Goal: Task Accomplishment & Management: Manage account settings

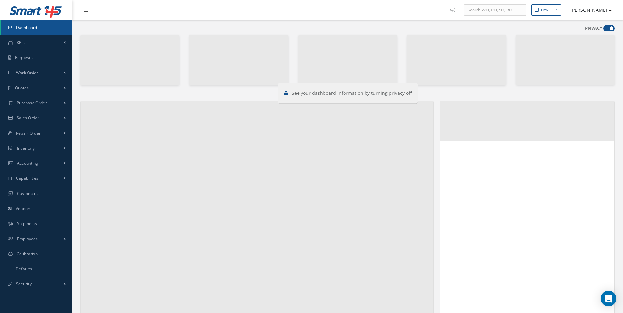
click at [610, 26] on span at bounding box center [608, 28] width 11 height 7
click at [603, 30] on input "checkbox" at bounding box center [603, 30] width 0 height 0
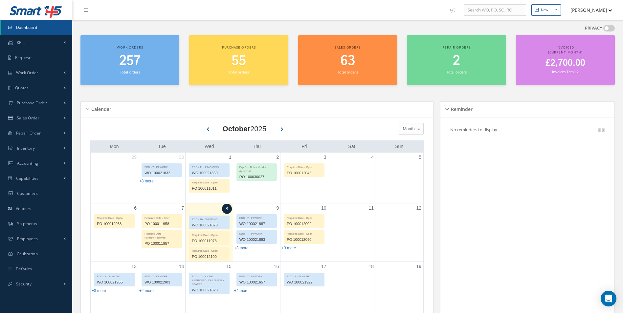
click at [604, 28] on span at bounding box center [608, 28] width 11 height 7
click at [603, 30] on input "checkbox" at bounding box center [603, 30] width 0 height 0
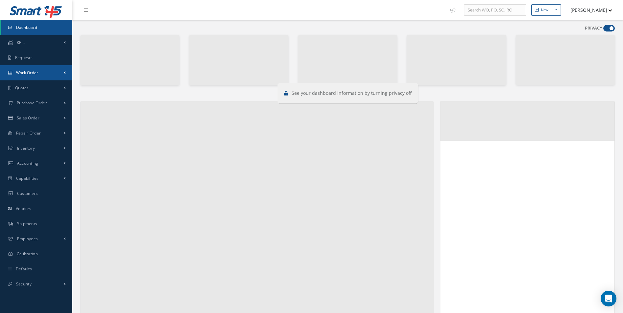
click at [23, 76] on link "Work Order" at bounding box center [36, 72] width 72 height 15
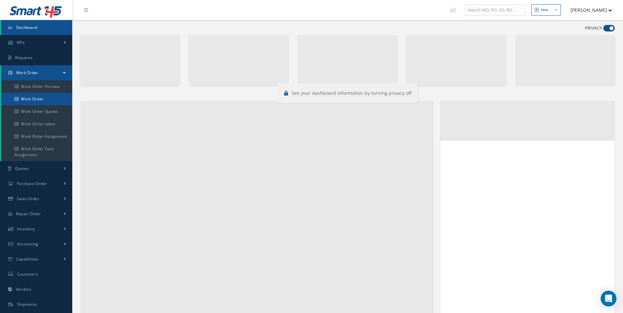
click at [27, 100] on link "Work Order" at bounding box center [36, 99] width 71 height 12
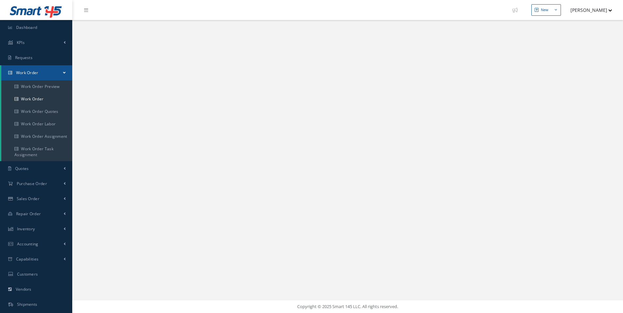
select select "25"
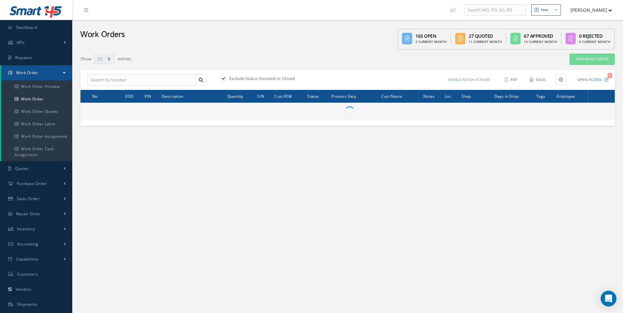
type input "All Work Request"
type input "All Work Performed"
type input "All Status"
type input "WO Part Status"
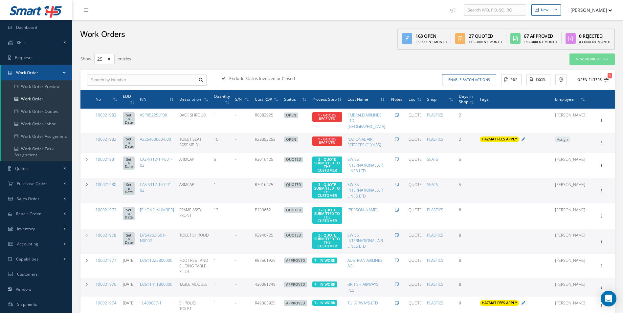
click at [607, 79] on icon "1" at bounding box center [606, 80] width 5 height 5
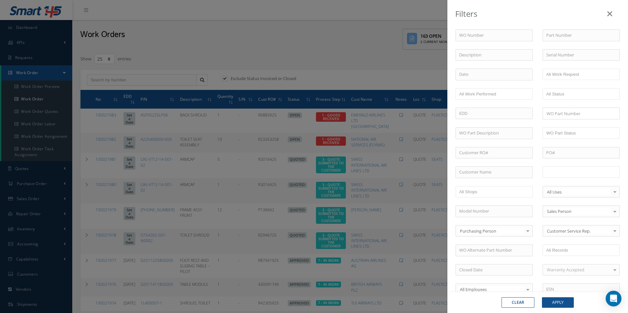
click at [568, 175] on input "text" at bounding box center [567, 172] width 42 height 8
click at [560, 308] on button "Apply" at bounding box center [558, 303] width 32 height 11
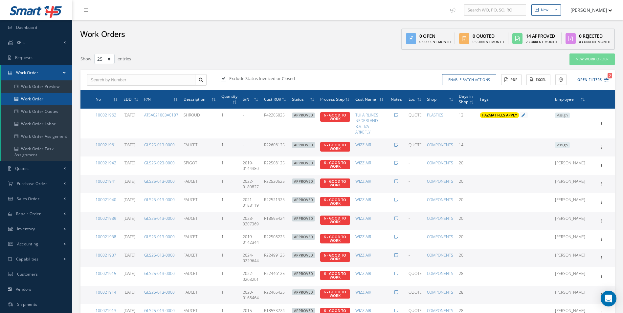
click at [16, 97] on icon at bounding box center [16, 99] width 4 height 4
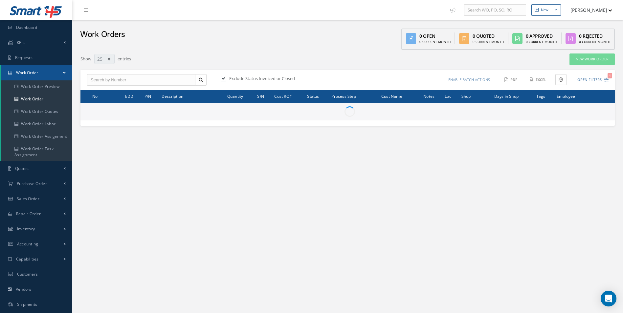
select select "25"
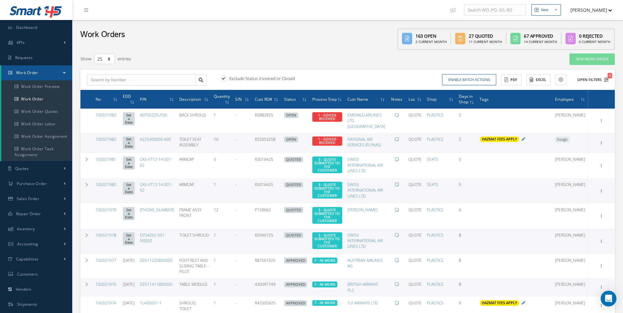
click at [607, 77] on button "Open Filters 1" at bounding box center [590, 80] width 37 height 11
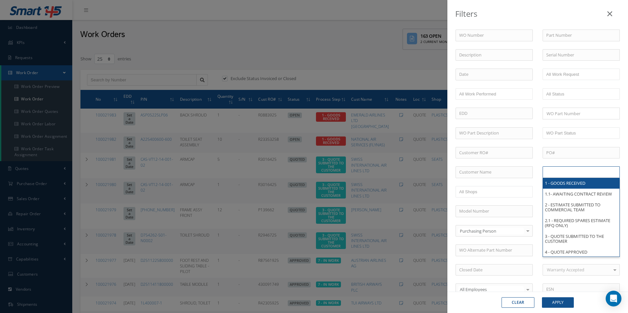
click at [570, 174] on input "text" at bounding box center [567, 172] width 42 height 8
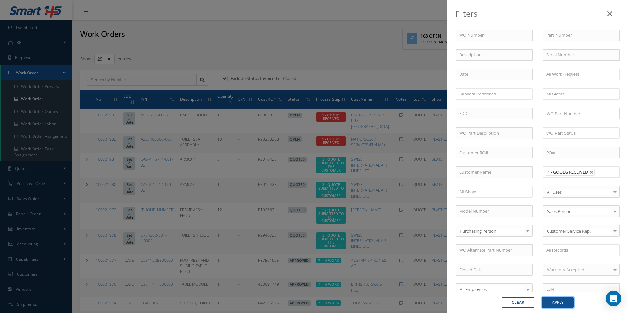
click at [568, 305] on button "Apply" at bounding box center [558, 303] width 32 height 11
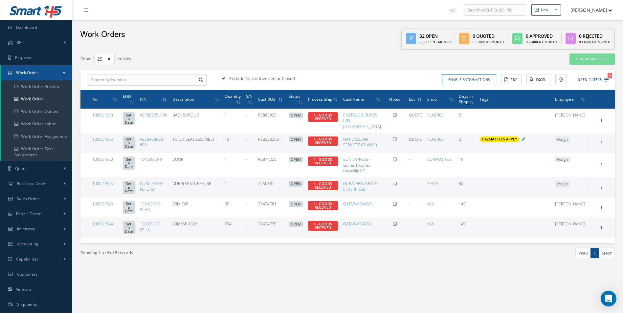
click at [570, 140] on span "Assign" at bounding box center [562, 140] width 15 height 6
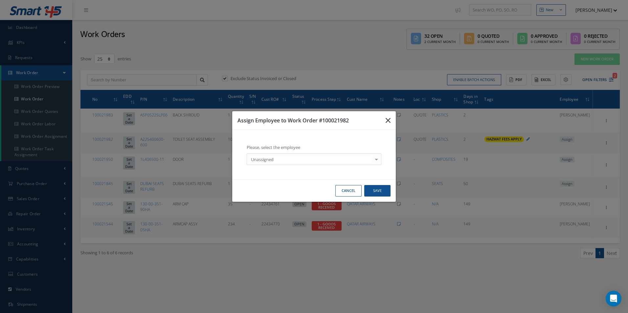
click at [390, 121] on icon "button" at bounding box center [388, 121] width 5 height 8
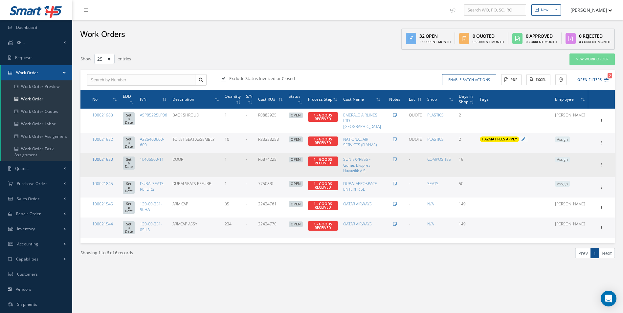
click at [109, 162] on link "100021950" at bounding box center [102, 160] width 21 height 6
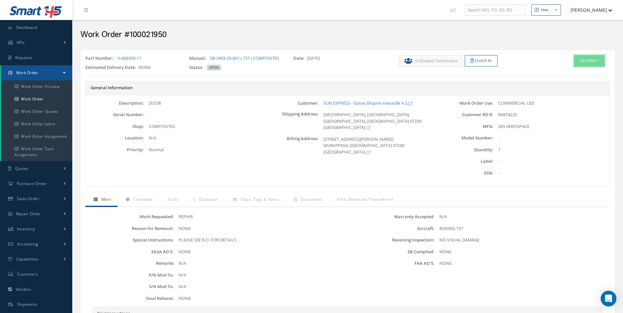
click at [591, 59] on button "Actions" at bounding box center [589, 60] width 31 height 11
click at [568, 71] on link "Edit" at bounding box center [579, 73] width 53 height 9
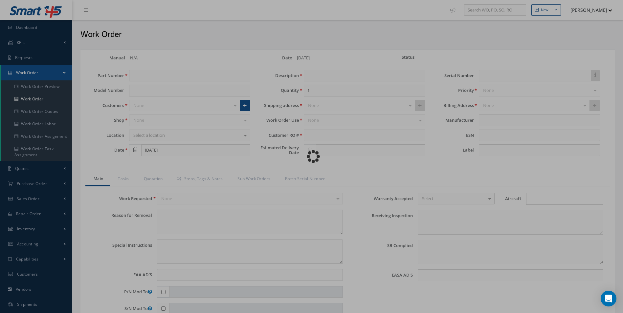
type input "1L406500-11"
type input "[DATE]"
type input "DOOR"
type input "R6874225"
type textarea "NONE"
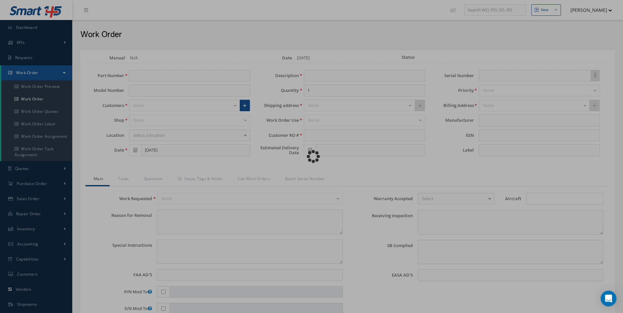
type textarea "PLEASE SEE R.O. FOR DETAILS"
type input "NONE"
type textarea "NO VISUAL DAMAGE"
type textarea "NONE"
type input "NONE"
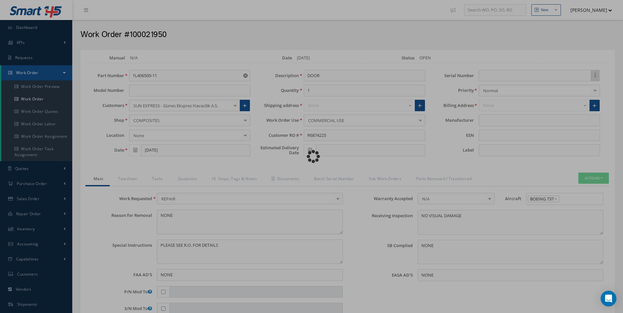
type input "365 AEROSPACE"
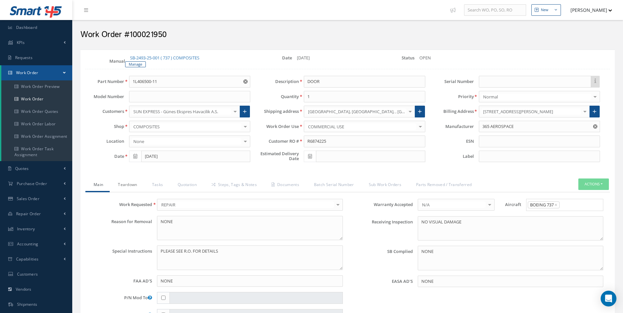
click at [117, 183] on link "Teardown" at bounding box center [127, 186] width 34 height 14
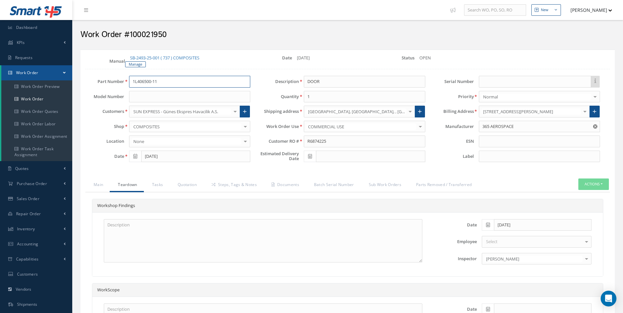
click at [88, 81] on div "Part Number 1L406500-11" at bounding box center [167, 82] width 175 height 12
click at [139, 65] on link "Manage" at bounding box center [135, 64] width 21 height 6
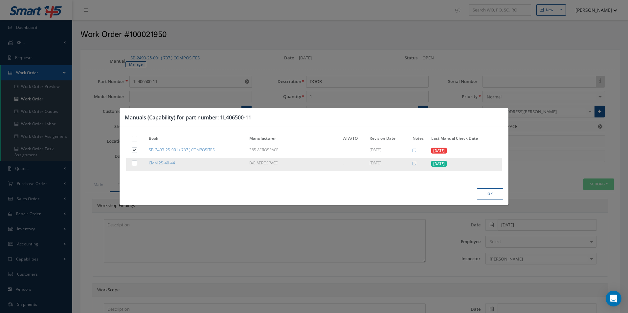
click at [137, 165] on label at bounding box center [138, 163] width 2 height 6
click at [134, 165] on input "checkbox" at bounding box center [135, 164] width 4 height 4
checkbox input "true"
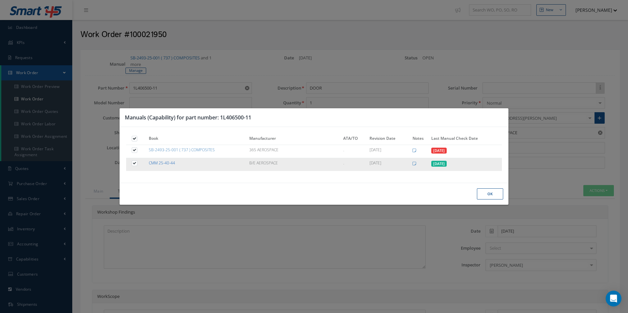
click at [172, 162] on link "CMM 25-40-44" at bounding box center [162, 163] width 26 height 6
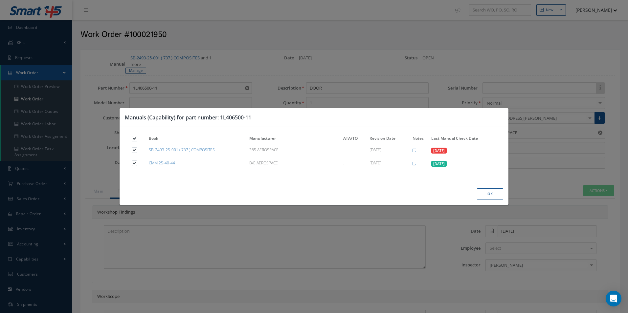
click at [491, 196] on button "Ok" at bounding box center [490, 194] width 26 height 11
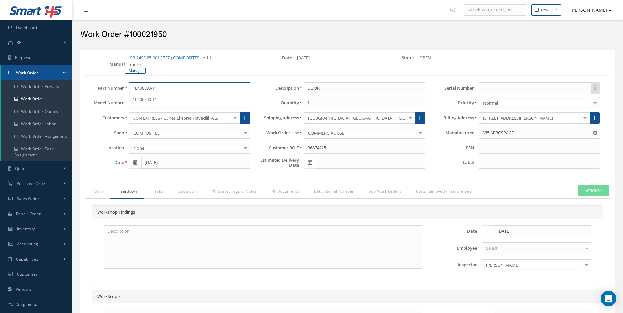
drag, startPoint x: 169, startPoint y: 86, endPoint x: 103, endPoint y: 86, distance: 66.4
click at [109, 86] on div "Part Number 1L406500-11 1L406500-11" at bounding box center [167, 88] width 175 height 12
click at [138, 70] on link "Manage" at bounding box center [135, 71] width 21 height 6
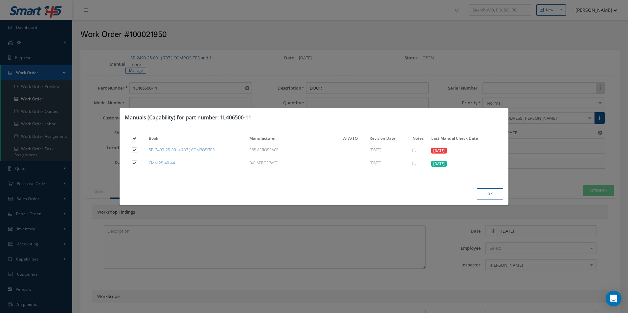
click at [499, 191] on button "Ok" at bounding box center [490, 194] width 26 height 11
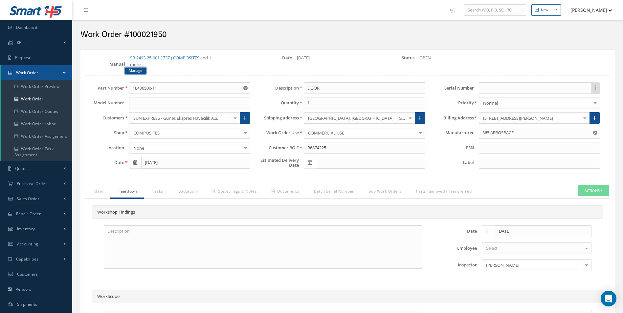
click at [142, 72] on link "Manage" at bounding box center [135, 71] width 21 height 6
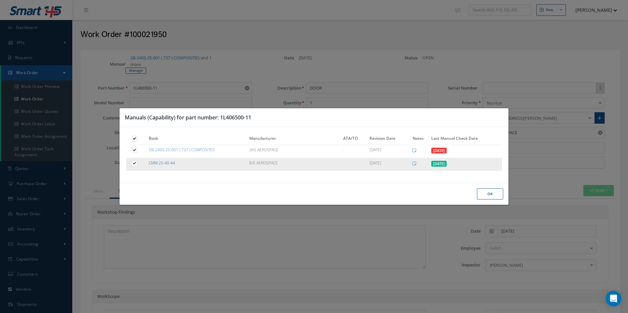
drag, startPoint x: 184, startPoint y: 161, endPoint x: 149, endPoint y: 162, distance: 35.2
click at [149, 162] on td "CMM 25-40-44" at bounding box center [197, 164] width 101 height 13
copy link "CMM 25-40-44"
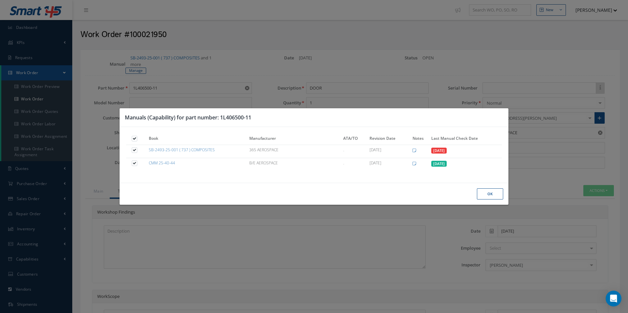
click at [491, 196] on button "Ok" at bounding box center [490, 194] width 26 height 11
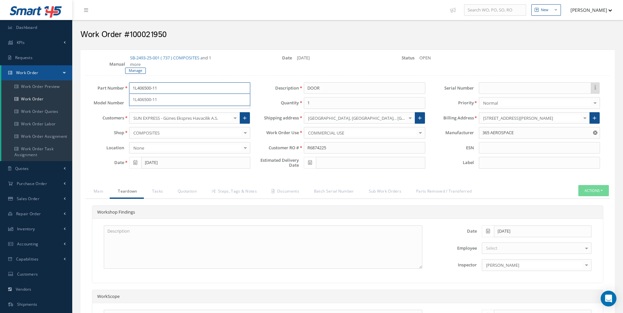
drag, startPoint x: 168, startPoint y: 93, endPoint x: 114, endPoint y: 92, distance: 53.6
click at [102, 96] on div "Part Number 1L406500-11 1L406500-11 Model Number Customers SUN EXPRESS - Günes …" at bounding box center [167, 127] width 175 height 90
paste input "CMM 25-40-44"
type input "CMM 25-40-44"
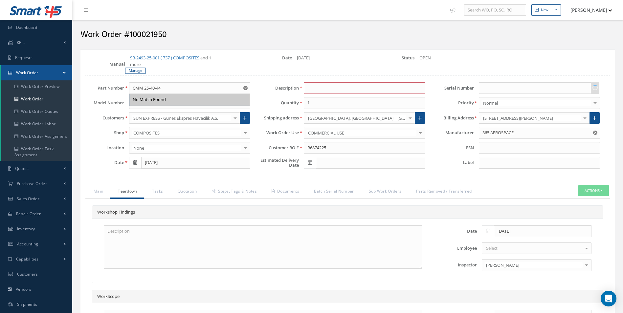
click at [163, 95] on div "No Match Found" at bounding box center [189, 100] width 121 height 12
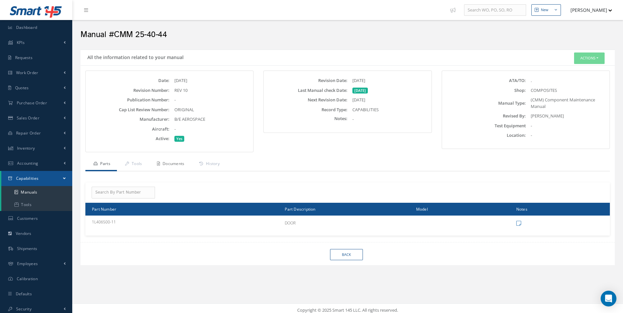
click at [184, 162] on link "Documents" at bounding box center [170, 165] width 42 height 14
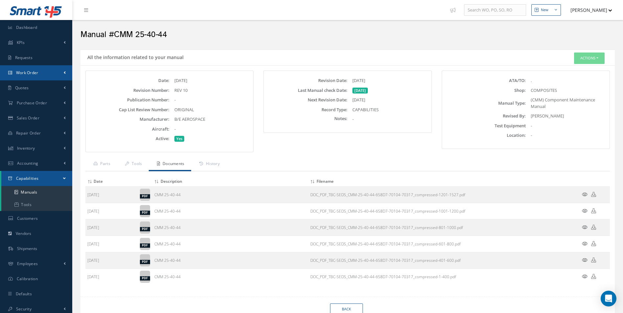
click at [28, 77] on link "Work Order" at bounding box center [36, 72] width 72 height 15
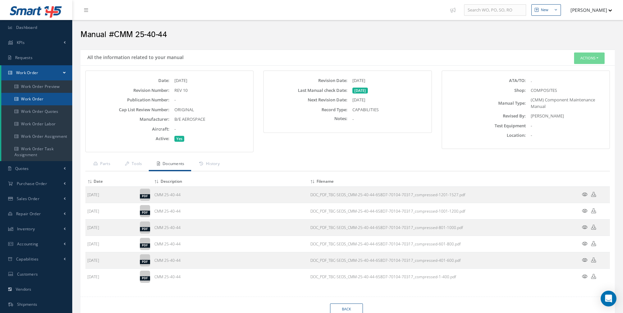
click at [30, 99] on link "Work Order" at bounding box center [36, 99] width 71 height 12
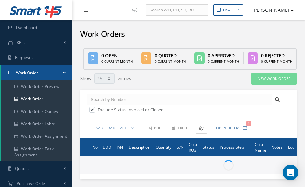
select select "25"
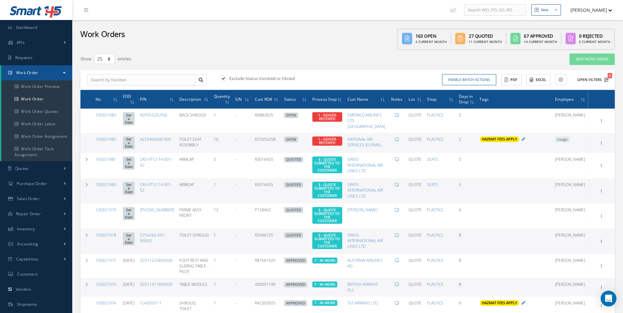
click at [305, 79] on icon "1" at bounding box center [606, 80] width 5 height 5
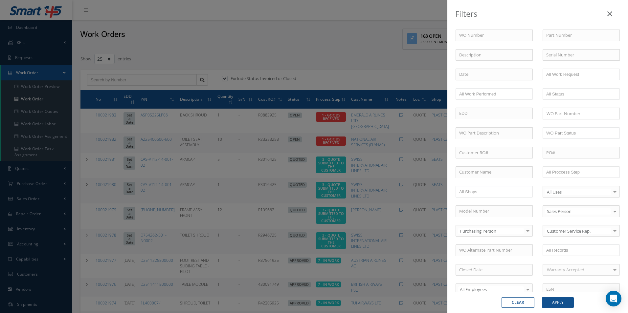
click at [305, 42] on div "WO Number Part Number Description Serial Number - BER CERTIFICATION FILE ONLY D…" at bounding box center [538, 224] width 174 height 389
click at [305, 39] on input "text" at bounding box center [581, 36] width 77 height 12
paste input "1L406500-11"
type input "1L406500-11"
click at [305, 187] on button "Apply" at bounding box center [558, 303] width 32 height 11
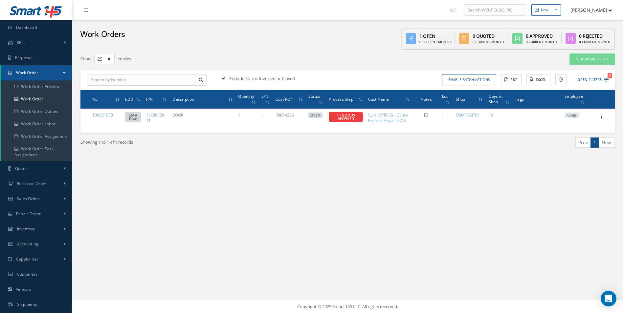
click at [226, 79] on label at bounding box center [227, 79] width 2 height 6
click at [224, 79] on input "checkbox" at bounding box center [223, 79] width 4 height 4
checkbox input "false"
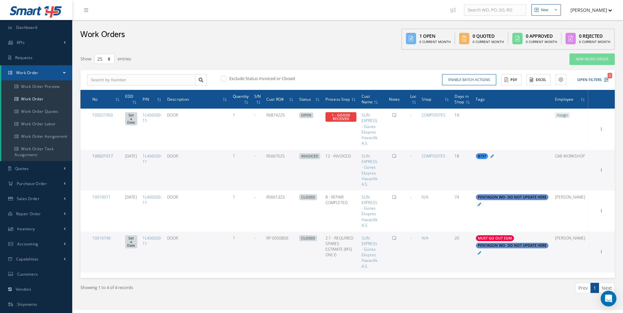
click at [112, 154] on link "100021517" at bounding box center [102, 156] width 21 height 6
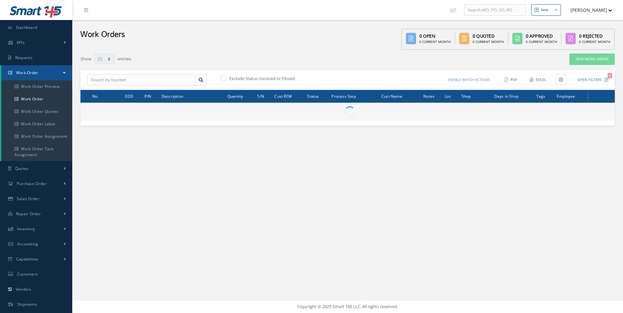
select select "25"
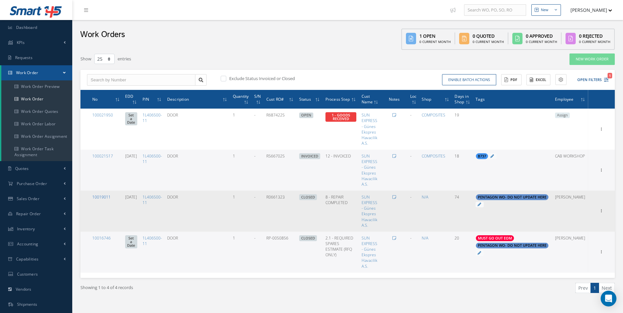
click at [106, 197] on link "10019011" at bounding box center [101, 197] width 18 height 6
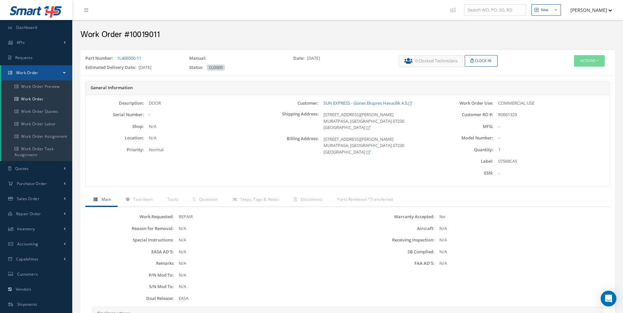
click at [513, 162] on div "07568CAS" at bounding box center [551, 161] width 116 height 7
copy div "07568CAS"
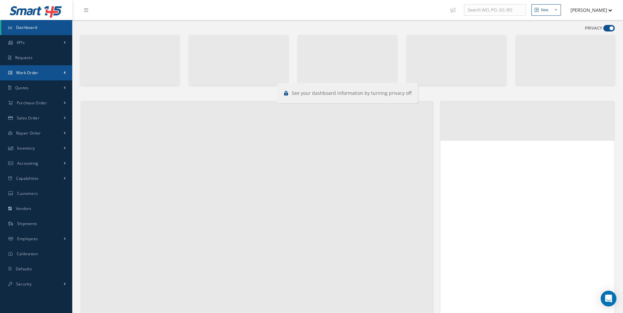
click at [31, 77] on link "Work Order" at bounding box center [36, 72] width 72 height 15
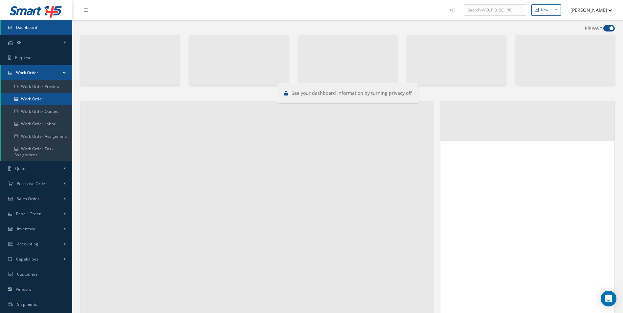
click at [37, 100] on link "Work Order" at bounding box center [36, 99] width 71 height 12
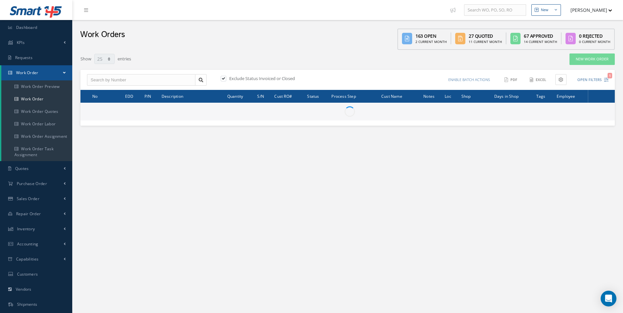
select select "25"
type input "All Work Request"
type input "All Work Performed"
type input "All Status"
type input "WO Part Status"
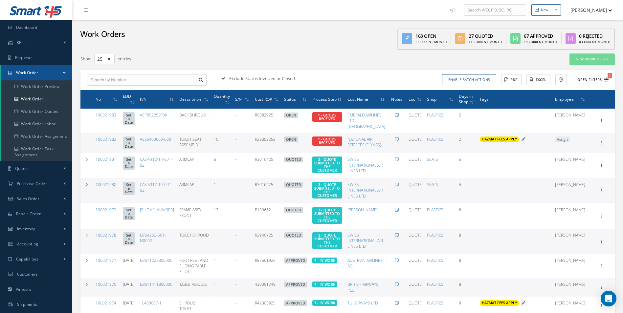
click at [607, 81] on icon "1" at bounding box center [606, 80] width 5 height 5
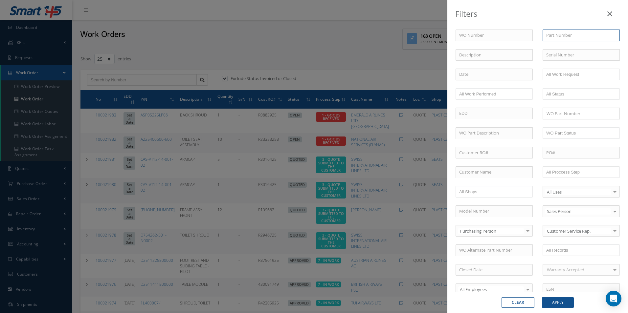
click at [567, 30] on input "text" at bounding box center [581, 36] width 77 height 12
paste input "CMM 25-40-44"
type input "CMM 25-40-44"
click at [608, 14] on icon at bounding box center [609, 14] width 5 height 8
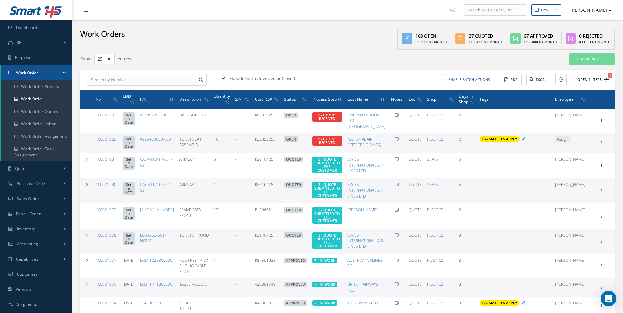
click at [607, 77] on button "Open Filters 1" at bounding box center [590, 80] width 37 height 11
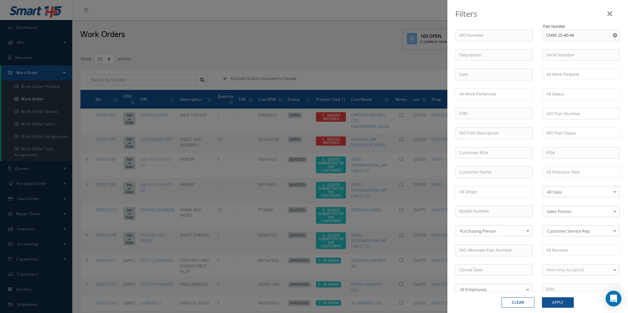
click at [613, 35] on icon "Reset" at bounding box center [615, 35] width 4 height 4
click at [593, 36] on input "text" at bounding box center [581, 36] width 77 height 12
paste input "1L406500-11"
type input "1L406500-11"
click at [562, 308] on button "Apply" at bounding box center [558, 303] width 32 height 11
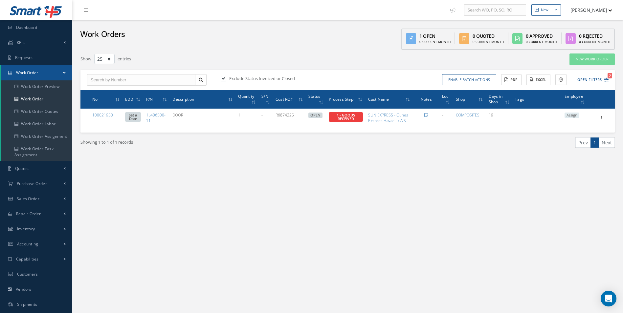
click at [226, 78] on label at bounding box center [227, 79] width 2 height 6
click at [222, 78] on input "checkbox" at bounding box center [223, 79] width 4 height 4
checkbox input "false"
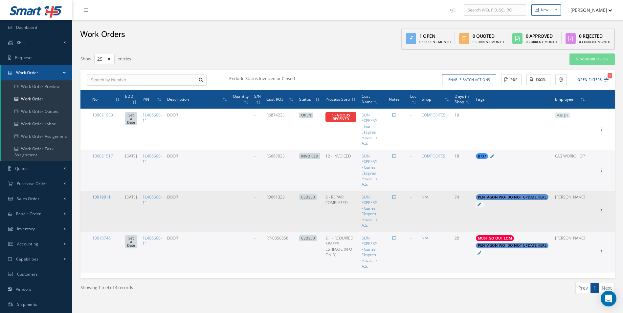
click at [100, 195] on link "10019011" at bounding box center [101, 197] width 18 height 6
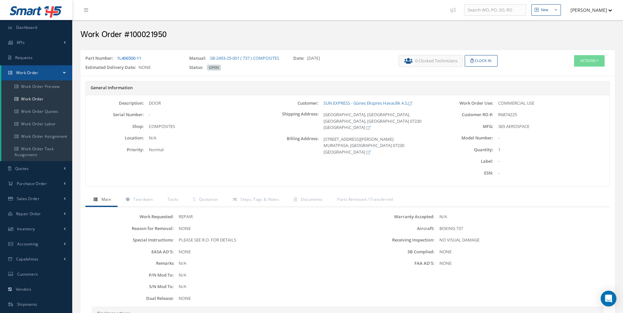
drag, startPoint x: 146, startPoint y: 60, endPoint x: 117, endPoint y: 56, distance: 28.8
click at [117, 56] on div "Part Number: 1L406500-11" at bounding box center [132, 59] width 104 height 9
drag, startPoint x: 117, startPoint y: 56, endPoint x: 121, endPoint y: 57, distance: 4.2
copy link "1L406500-11"
click at [508, 157] on div "Work Order Use: COMMERCIAL USE Customer RO #: R0661323 MFG: - Quantity:" at bounding box center [522, 141] width 175 height 82
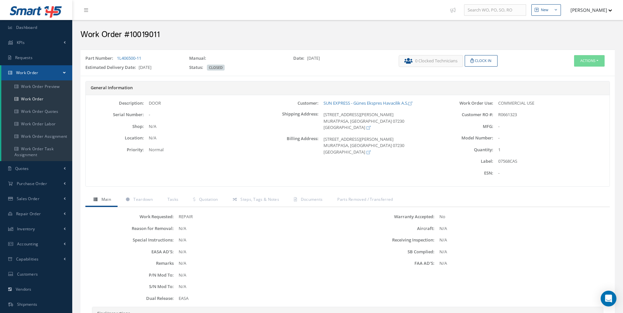
click at [507, 159] on div "07568CAS" at bounding box center [551, 161] width 116 height 7
copy div "07568CAS"
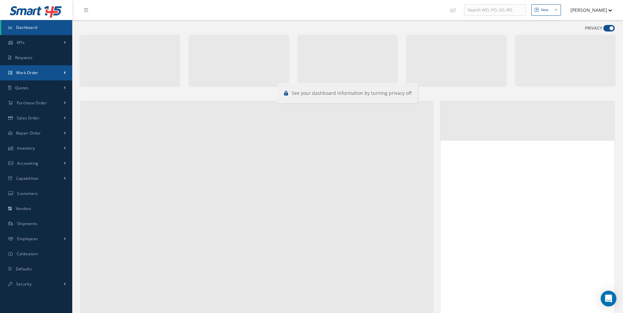
click at [29, 75] on span "Work Order" at bounding box center [27, 73] width 22 height 6
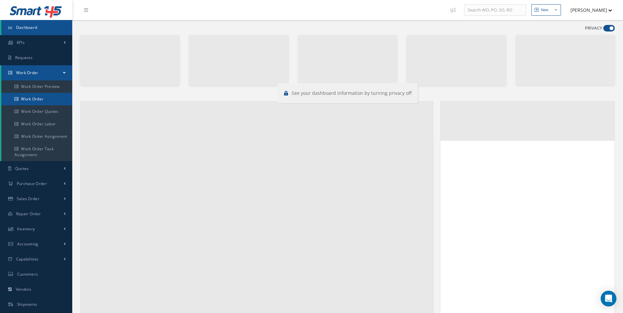
click at [31, 96] on link "Work Order" at bounding box center [37, 99] width 72 height 12
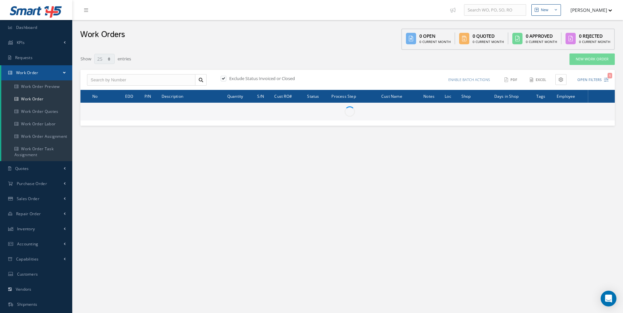
select select "25"
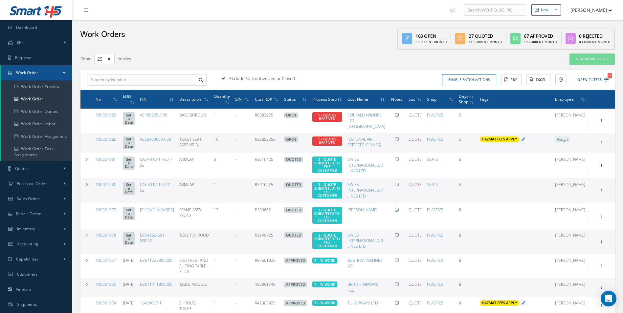
click at [606, 78] on icon "1" at bounding box center [606, 80] width 5 height 5
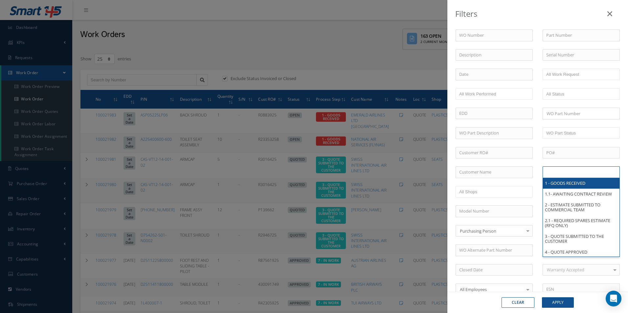
click at [566, 170] on input "text" at bounding box center [567, 172] width 42 height 8
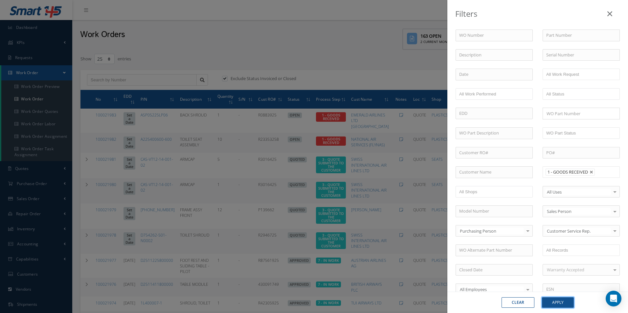
click at [559, 305] on button "Apply" at bounding box center [558, 303] width 32 height 11
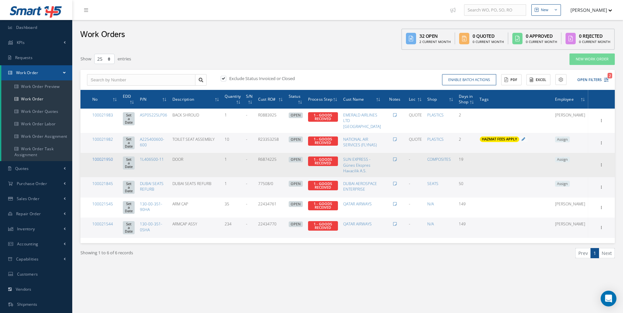
click at [101, 162] on link "100021950" at bounding box center [102, 160] width 21 height 6
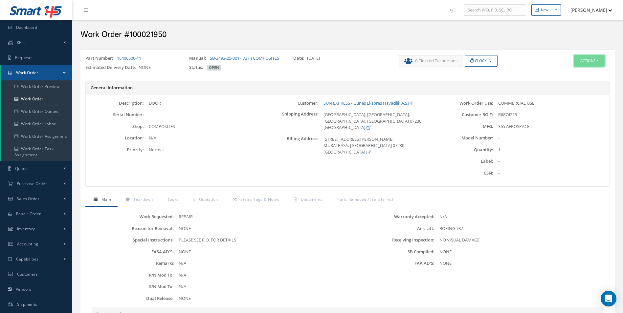
click at [592, 58] on button "Actions" at bounding box center [589, 60] width 31 height 11
click at [571, 74] on link "Edit" at bounding box center [579, 73] width 53 height 9
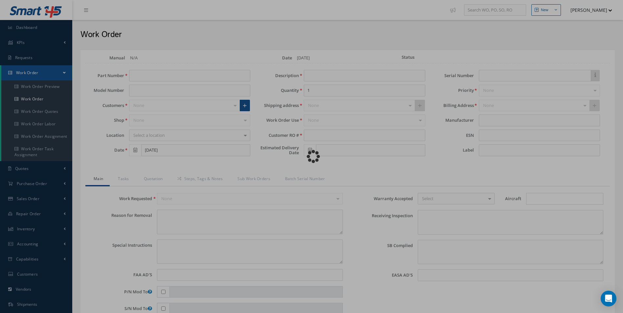
type input "1L406500-11"
type input "[DATE]"
type input "DOOR"
type input "R6874225"
type textarea "NONE"
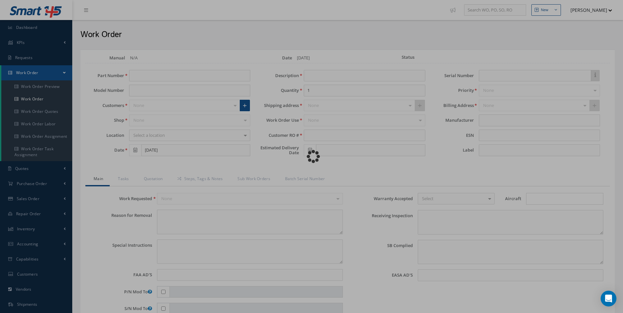
type textarea "PLEASE SEE R.O. FOR DETAILS"
type input "NONE"
type textarea "NO VISUAL DAMAGE"
type textarea "NONE"
type input "NONE"
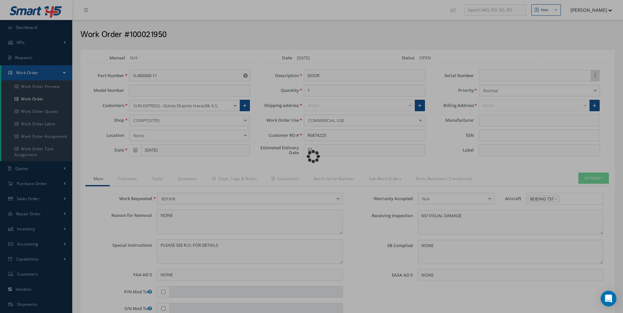
type input "365 AEROSPACE"
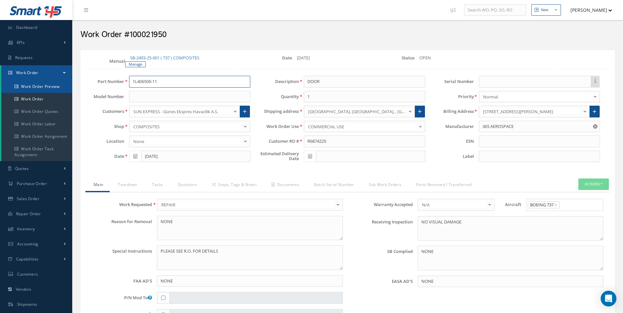
drag, startPoint x: 90, startPoint y: 81, endPoint x: 34, endPoint y: 81, distance: 56.2
click at [34, 81] on div "Smart 145 Dashboard KPIs Work Order Accounting Requests Work Order Work Order P…" at bounding box center [311, 276] width 623 height 552
click at [185, 187] on link "Quotation" at bounding box center [186, 186] width 34 height 14
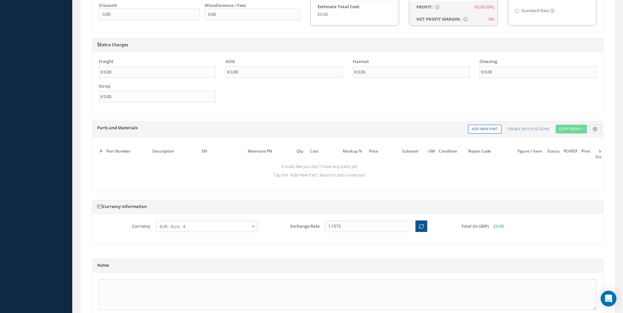
scroll to position [526, 0]
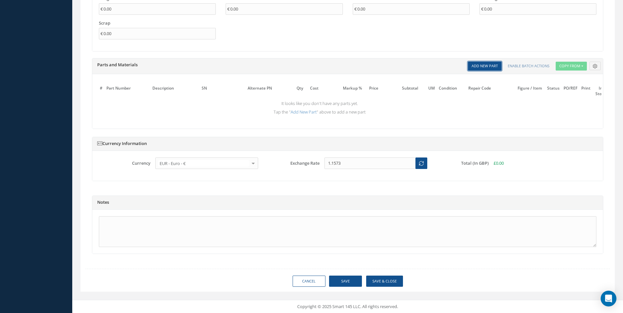
click at [490, 65] on link "Add New Part" at bounding box center [485, 66] width 34 height 9
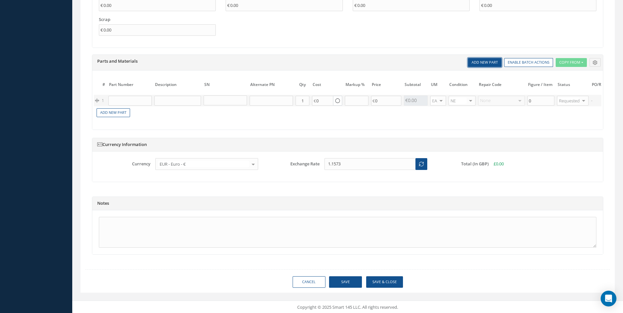
click at [490, 65] on link "Add New Part" at bounding box center [485, 62] width 34 height 9
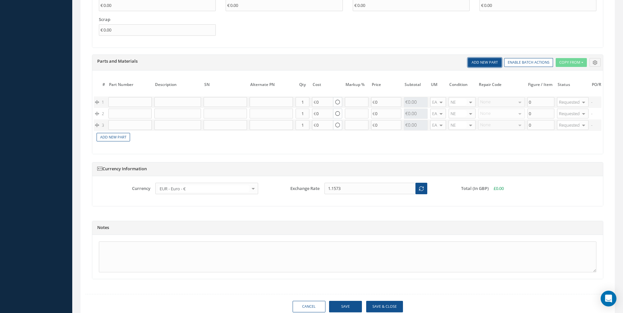
click at [490, 65] on link "Add New Part" at bounding box center [485, 62] width 34 height 9
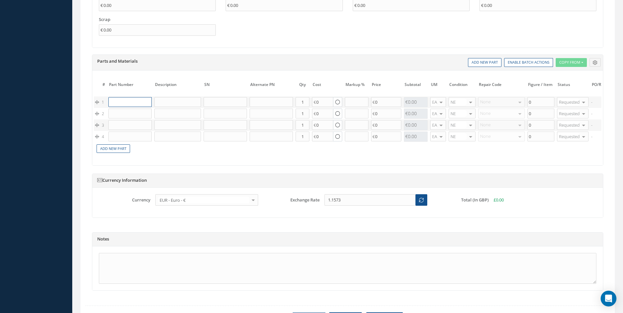
click at [121, 102] on input "text" at bounding box center [129, 102] width 43 height 10
paste input "1L501101-105"
type input "1L501101-105"
click at [164, 115] on span "BOLT, LATCH" at bounding box center [158, 113] width 23 height 6
type input "BOLT, LATCH"
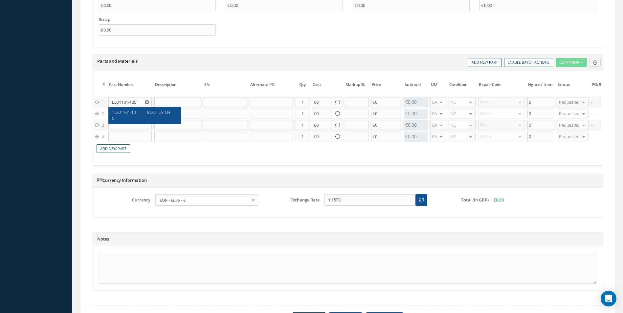
type input "176.24"
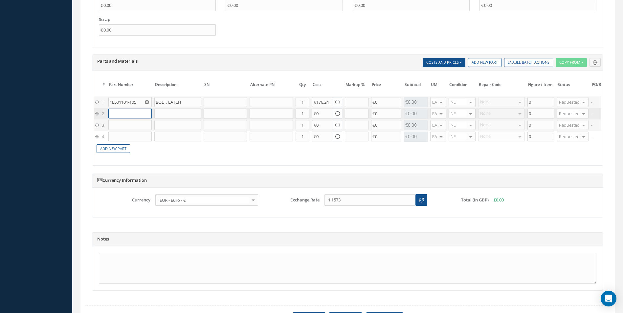
click at [134, 114] on input "text" at bounding box center [129, 114] width 43 height 10
paste input "1L400401-219"
type input "1L400401-219"
click at [155, 131] on span "HOLDER ASSY, TOILET PAPER" at bounding box center [159, 129] width 24 height 17
type input "HOLDER ASSY, TOILET PAPER"
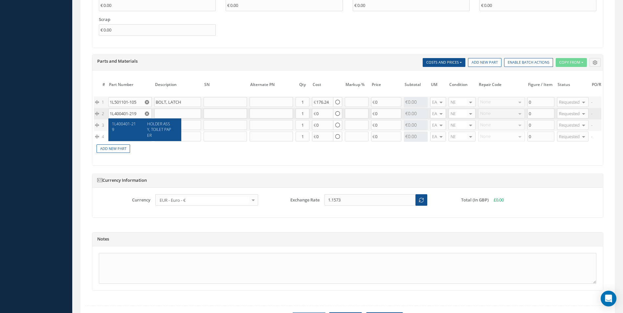
type input "510.29"
click at [127, 126] on input "text" at bounding box center [129, 125] width 43 height 10
paste input "NAS603-4P"
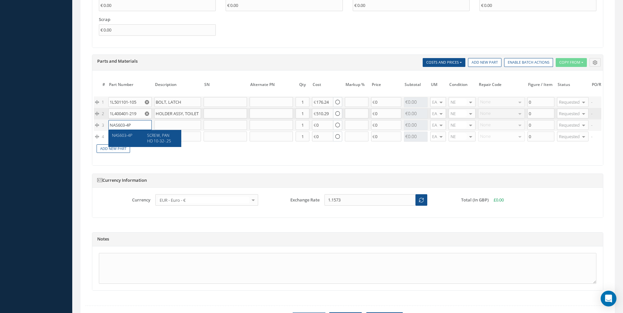
type input "NAS603-4P"
click at [138, 141] on div "NAS603-4P" at bounding box center [127, 138] width 31 height 11
type input "SCREW, PAN HD 10-32-.25"
type input "0.00"
click at [132, 133] on input "text" at bounding box center [129, 137] width 43 height 10
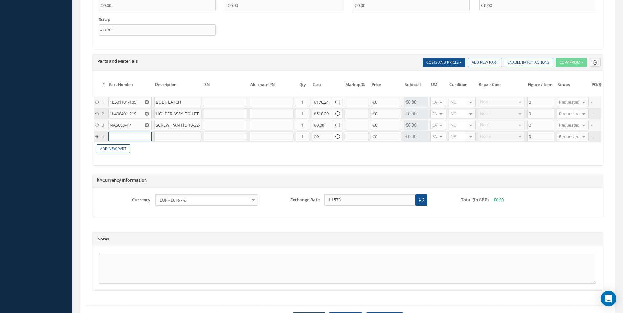
paste input "NAS1149C0332R"
type input "NAS1149C0332R"
click at [117, 147] on tbody "1 1L501101-105 BOLT, LATCH Part Number Description Qty in Stock Master Cost Mas…" at bounding box center [397, 125] width 606 height 57
click at [135, 137] on input "NAS1149C0332R" at bounding box center [129, 137] width 43 height 10
click at [140, 150] on div "NAS1149C0332R" at bounding box center [127, 149] width 31 height 11
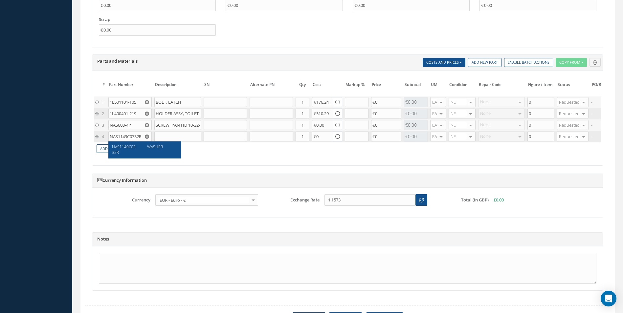
type input "WASHER"
type input "0.00"
click at [117, 150] on link "Add New Part" at bounding box center [114, 149] width 34 height 9
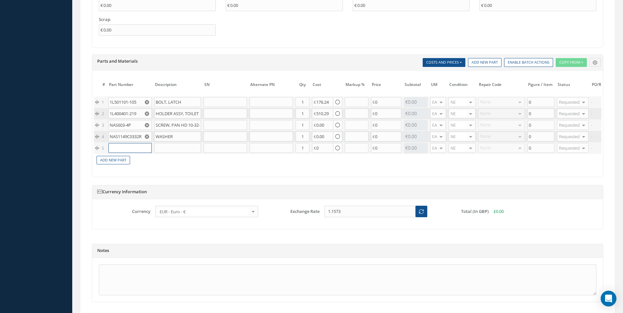
click at [134, 151] on input "text" at bounding box center [129, 148] width 43 height 10
paste input "NAS557-8B"
type input "NAS557-8B"
click at [143, 159] on div "GROMMET" at bounding box center [159, 159] width 35 height 6
type input "GROMMET"
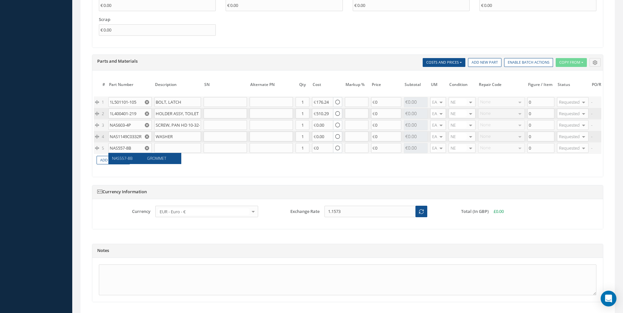
type input "2.40"
click at [146, 148] on use "Reset" at bounding box center [147, 148] width 4 height 4
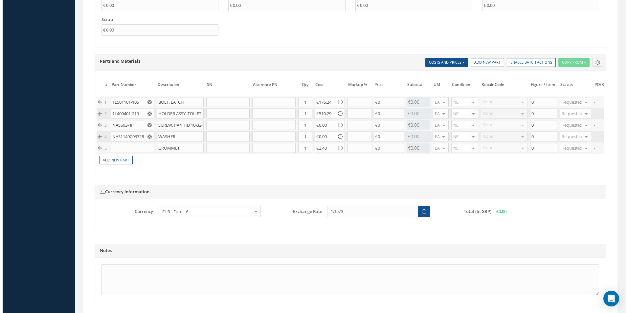
scroll to position [0, 99]
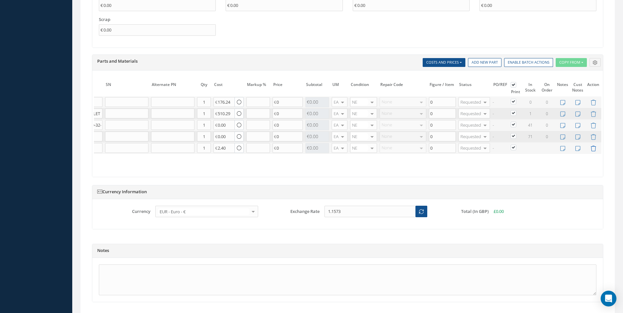
click at [594, 147] on icon at bounding box center [594, 149] width 6 height 6
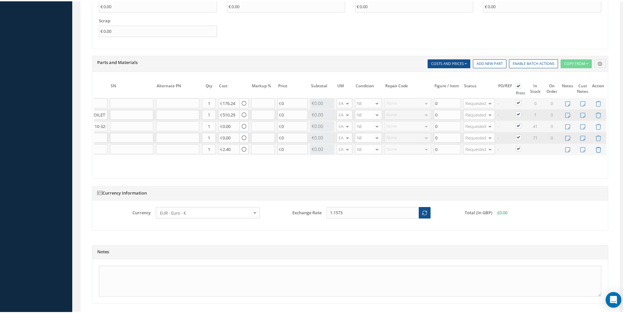
scroll to position [0, 94]
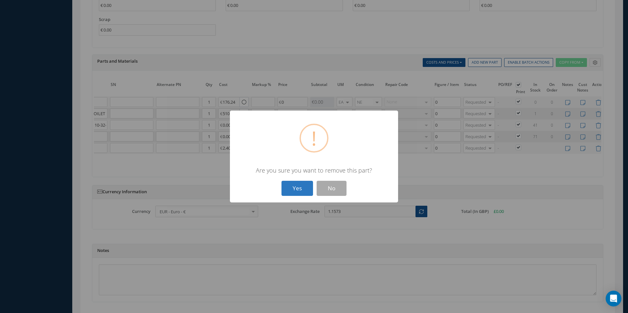
click at [296, 189] on button "Yes" at bounding box center [298, 188] width 32 height 15
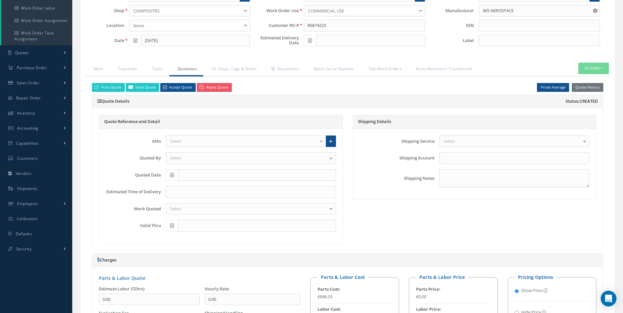
scroll to position [0, 0]
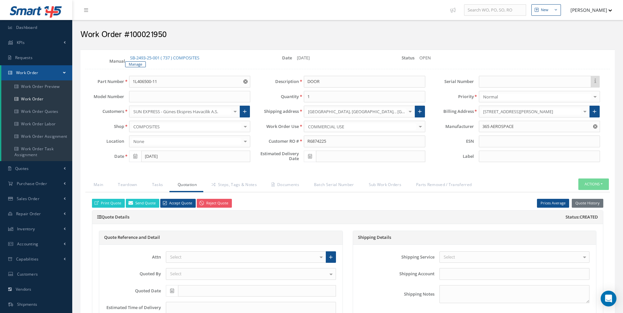
click at [132, 189] on link "Teardown" at bounding box center [127, 186] width 34 height 14
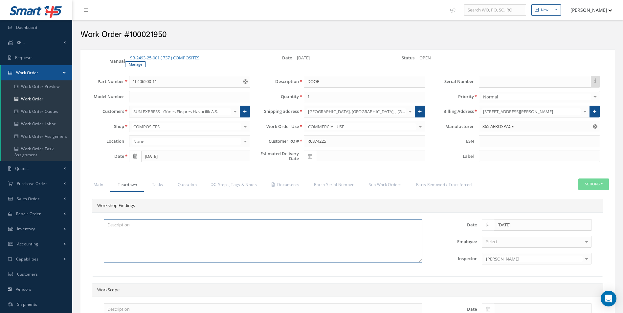
click at [121, 227] on textarea at bounding box center [263, 240] width 319 height 43
type textarea "d"
click at [191, 184] on link "Quotation" at bounding box center [186, 186] width 34 height 14
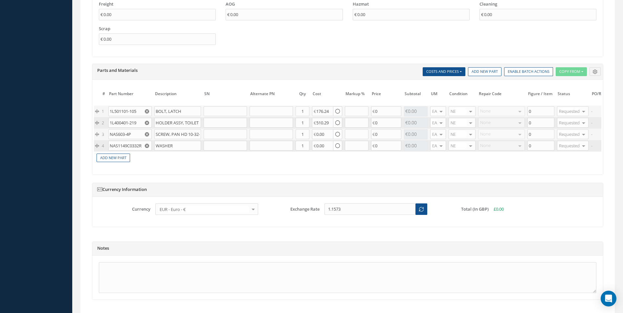
scroll to position [502, 0]
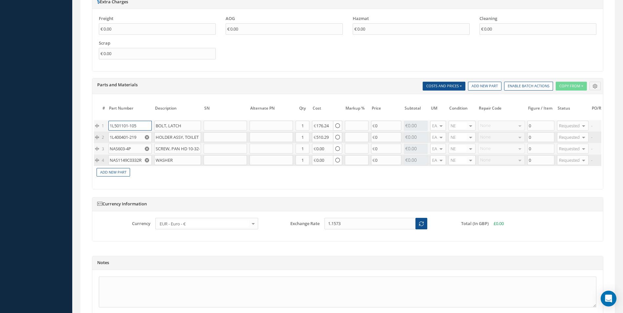
drag, startPoint x: 140, startPoint y: 123, endPoint x: 36, endPoint y: 130, distance: 104.0
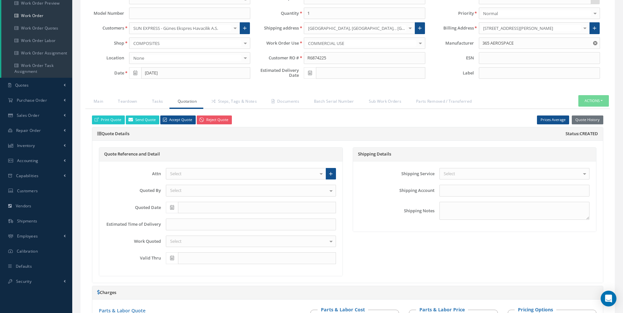
scroll to position [42, 0]
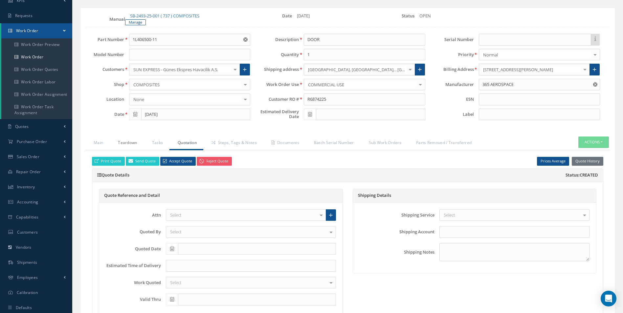
click at [134, 143] on link "Teardown" at bounding box center [127, 144] width 34 height 14
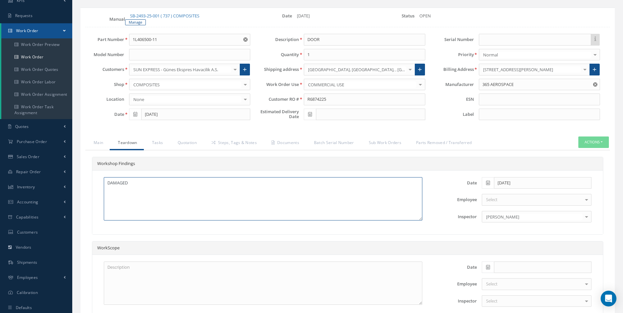
click at [141, 184] on textarea "DAMAGED" at bounding box center [263, 198] width 319 height 43
paste textarea "1L501101-105"
click at [195, 146] on link "Quotation" at bounding box center [186, 144] width 34 height 14
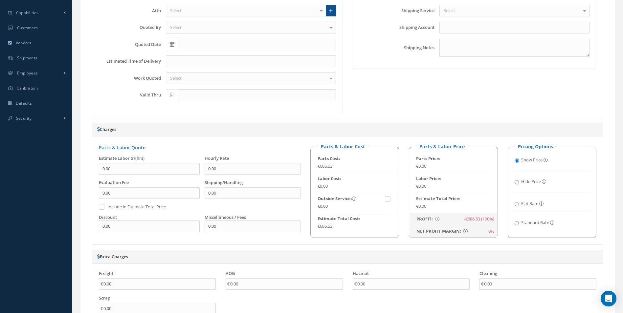
scroll to position [371, 0]
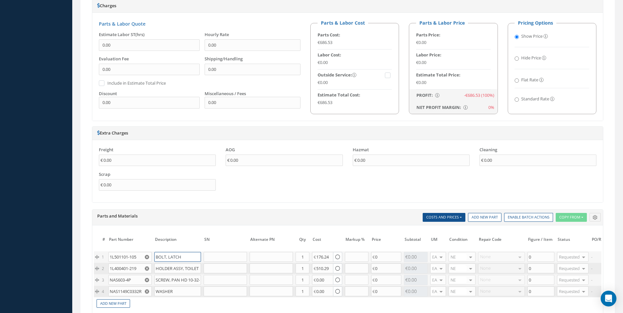
drag, startPoint x: 188, startPoint y: 259, endPoint x: 114, endPoint y: 261, distance: 73.9
click at [114, 261] on tr "1 1L501101-105 1L501101-105 BOLT, LATCH BOLT, LATCH Part Number Description Qty…" at bounding box center [397, 257] width 606 height 11
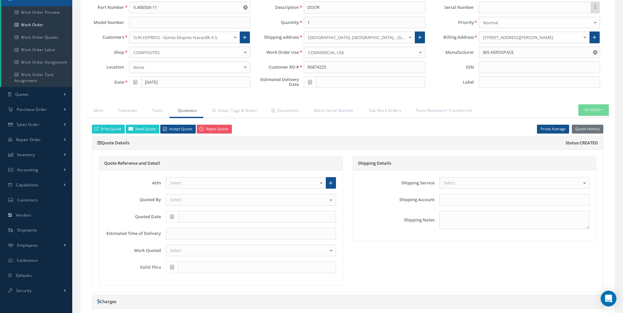
scroll to position [9, 0]
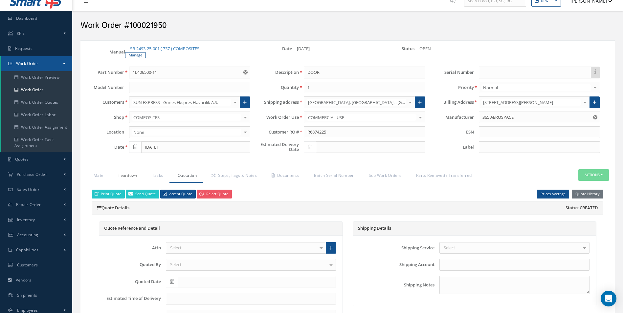
click at [117, 179] on link "Teardown" at bounding box center [127, 176] width 34 height 14
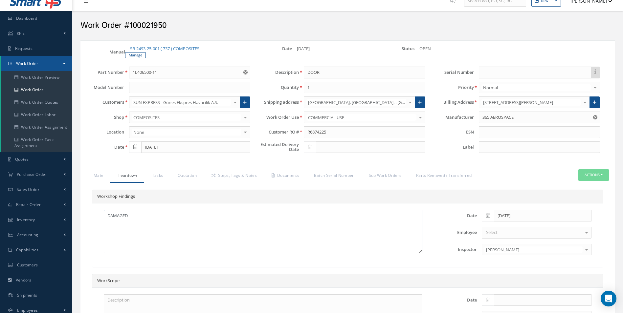
click at [156, 215] on textarea "DAMAGED" at bounding box center [263, 231] width 319 height 43
paste textarea "BOLT, LATCH"
click at [186, 176] on link "Quotation" at bounding box center [186, 176] width 34 height 14
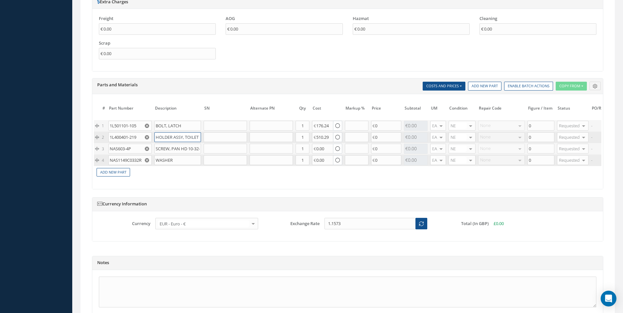
scroll to position [0, 14]
drag, startPoint x: 156, startPoint y: 138, endPoint x: 207, endPoint y: 137, distance: 51.2
click at [207, 137] on tr "2 1L400401-219 HOLDER ASSY, TOILET PAPER Part Number Description Qty in Stock M…" at bounding box center [397, 137] width 606 height 11
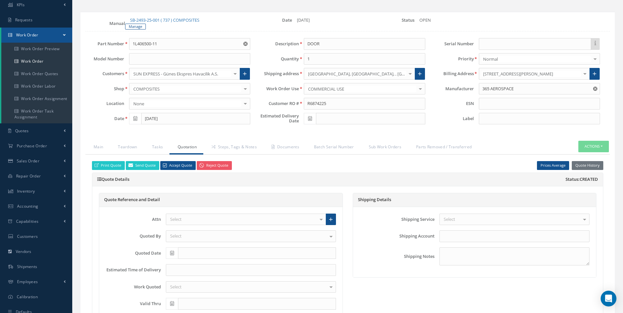
scroll to position [0, 0]
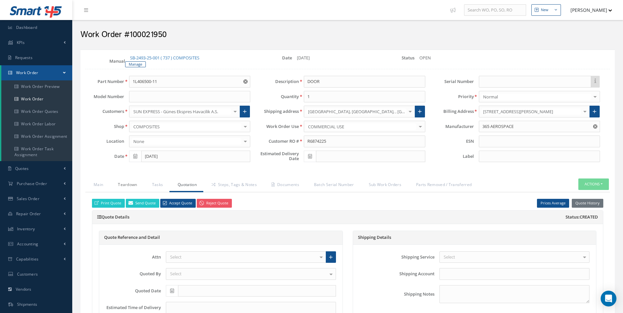
click at [127, 180] on link "Teardown" at bounding box center [127, 186] width 34 height 14
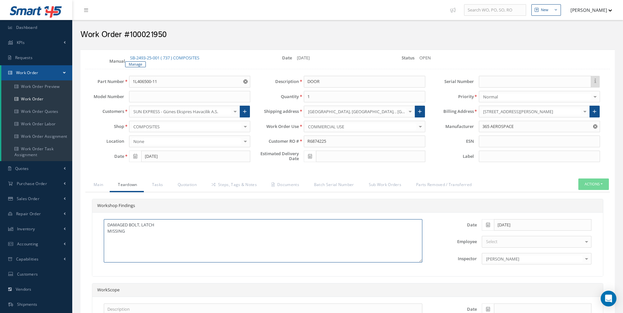
click at [135, 237] on textarea "DAMAGED BOLT, LATCH MISSING" at bounding box center [263, 240] width 319 height 43
paste textarea "HOLDER ASSY, TOILET PAPER"
click at [183, 185] on link "Quotation" at bounding box center [186, 186] width 34 height 14
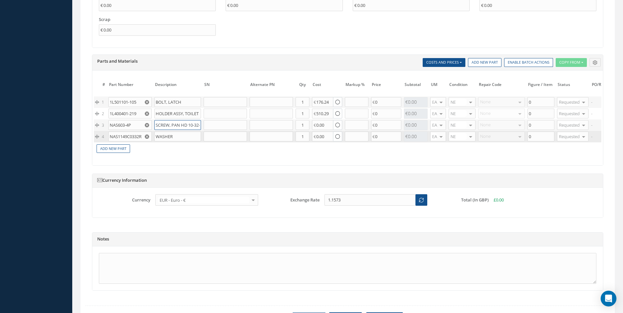
scroll to position [0, 8]
drag, startPoint x: 155, startPoint y: 126, endPoint x: 163, endPoint y: 129, distance: 8.4
click at [163, 129] on input "SCREW, PAN HD 10-32-.25" at bounding box center [177, 125] width 47 height 10
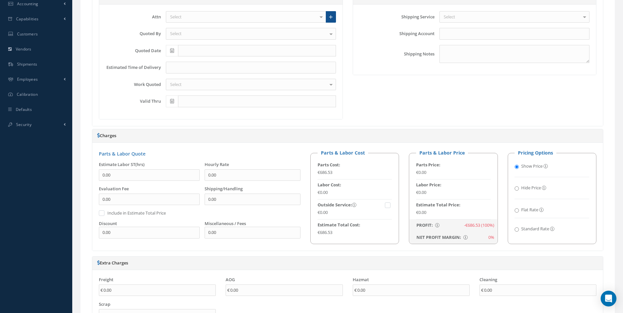
scroll to position [99, 0]
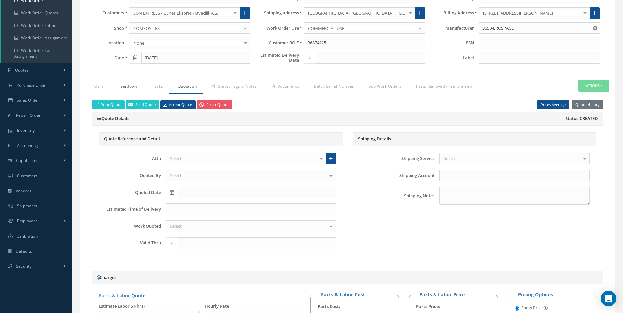
click at [137, 89] on link "Teardown" at bounding box center [127, 87] width 34 height 14
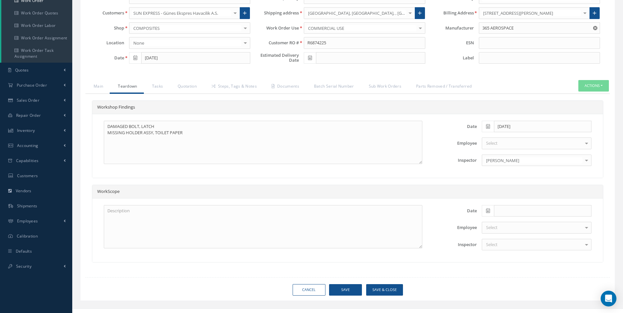
scroll to position [0, 0]
click at [204, 130] on textarea "DAMAGED BOLT, LATCH MISSING HOLDER ASSY, TOILET PAPER" at bounding box center [263, 142] width 319 height 43
paste textarea "SCREW"
click at [185, 131] on textarea "DAMAGED BOLT, LATCH MISSING HOLDER ASSY, TOILET PAPER SCREW" at bounding box center [263, 142] width 319 height 43
click at [199, 136] on textarea "DAMAGED BOLT, LATCH MISSING HOLDER ASSY, TOILET PAPER ,SCREW" at bounding box center [263, 142] width 319 height 43
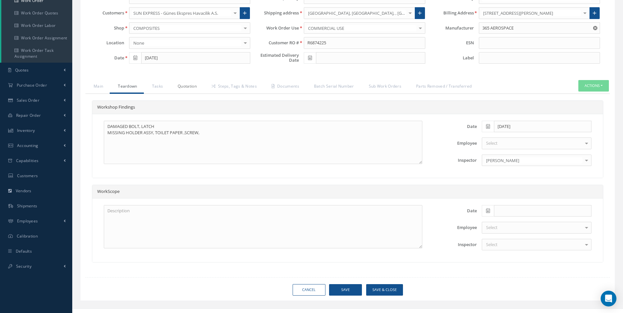
click at [194, 87] on link "Quotation" at bounding box center [186, 87] width 34 height 14
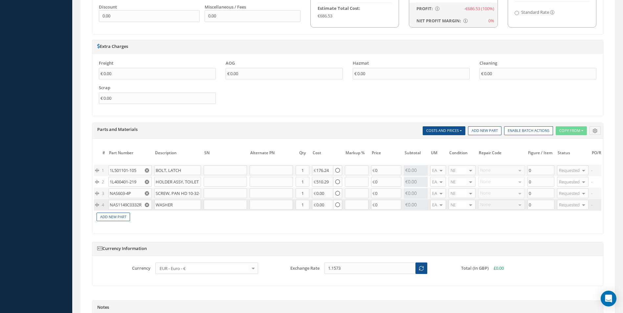
scroll to position [493, 0]
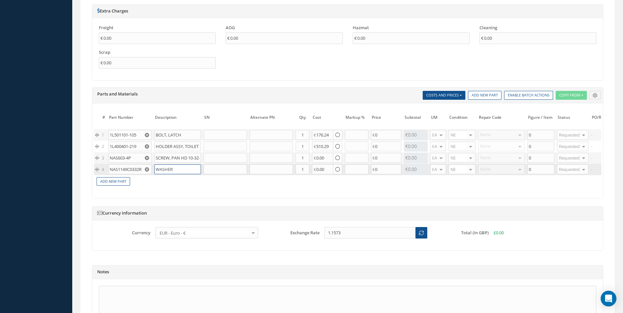
drag, startPoint x: 157, startPoint y: 168, endPoint x: 174, endPoint y: 171, distance: 17.3
click at [174, 171] on input "WASHER" at bounding box center [177, 170] width 47 height 10
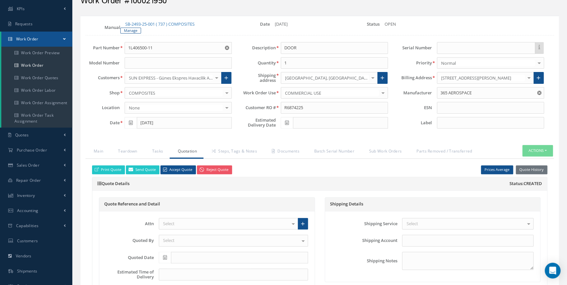
scroll to position [0, 0]
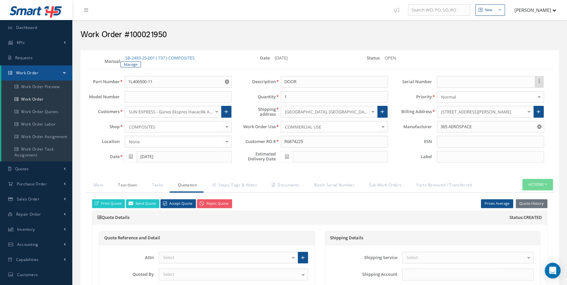
click at [138, 185] on link "Teardown" at bounding box center [127, 186] width 34 height 14
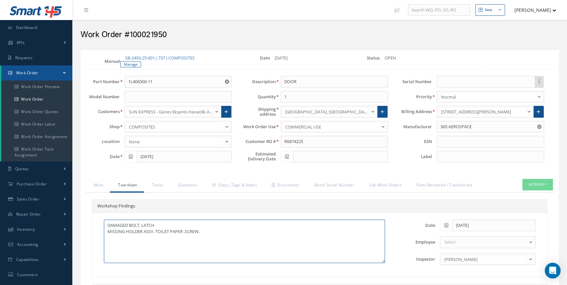
click at [204, 233] on textarea "DAMAGED BOLT, LATCH MISSING HOLDER ASSY, TOILET PAPER ,SCREW," at bounding box center [244, 240] width 281 height 43
paste textarea "WASHER"
click at [244, 232] on textarea "DAMAGED BOLT, LATCH MISSING HOLDER ASSY, TOILET PAPER ,SCREW,WASHER" at bounding box center [244, 240] width 281 height 43
type textarea "DAMAGED BOLT, LATCH MISSING HOLDER ASSY, TOILET PAPER ,SCREW,WASHER"
click at [186, 184] on link "Quotation" at bounding box center [186, 186] width 34 height 14
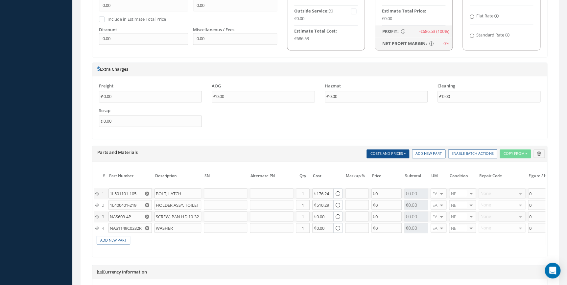
scroll to position [508, 0]
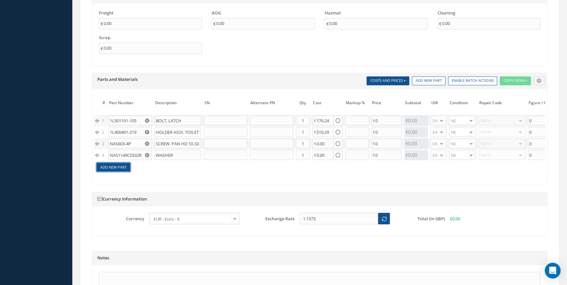
click at [123, 163] on link "Add New Part" at bounding box center [114, 167] width 34 height 9
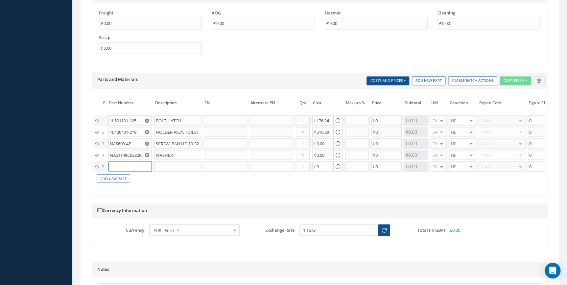
click at [123, 163] on input "text" at bounding box center [129, 166] width 43 height 10
paste input "NAS514P1032-8"
type input "NAS514P1032-8"
click at [161, 176] on div "SCREW" at bounding box center [159, 177] width 35 height 11
type input "SCREW"
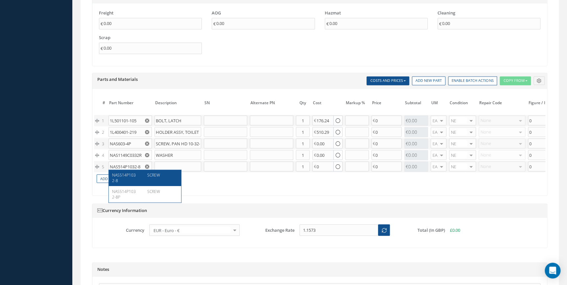
type input "0.29"
click at [306, 164] on input "1" at bounding box center [303, 166] width 14 height 10
type input "6"
click at [304, 176] on td "Add New Part" at bounding box center [325, 177] width 462 height 11
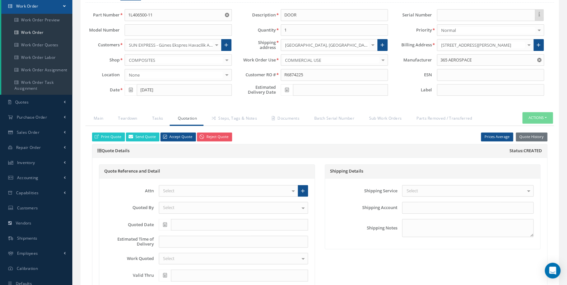
scroll to position [0, 0]
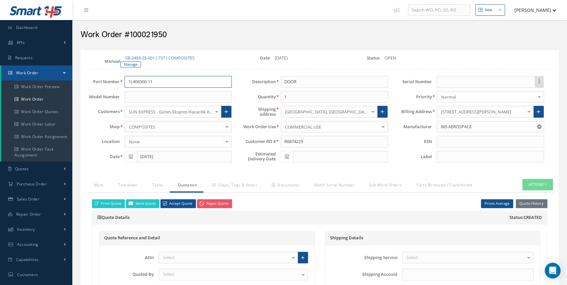
drag, startPoint x: 160, startPoint y: 79, endPoint x: 108, endPoint y: 80, distance: 51.6
click at [109, 80] on div "Part Number 1L406500-11 1L406500-11" at bounding box center [158, 82] width 156 height 12
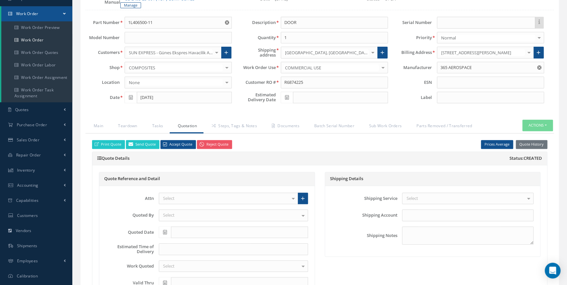
scroll to position [59, 0]
click at [128, 122] on link "Teardown" at bounding box center [127, 126] width 34 height 14
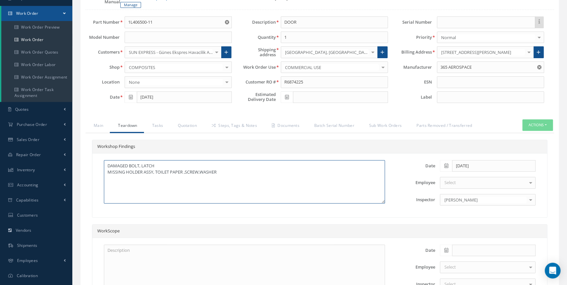
click at [111, 187] on textarea "DAMAGED BOLT, LATCH MISSING HOLDER ASSY, TOILET PAPER ,SCREW,WASHER" at bounding box center [244, 181] width 281 height 43
paste textarea "UPPER CORNER DAMAGED LOWER CORNER DAMAGED PREP AND PAINT"
type textarea "DAMAGED BOLT, LATCH MISSING HOLDER ASSY, TOILET PAPER ,SCREW,WASHER UPPER CORNE…"
click at [240, 123] on link "Steps, Tags & Notes" at bounding box center [233, 126] width 60 height 14
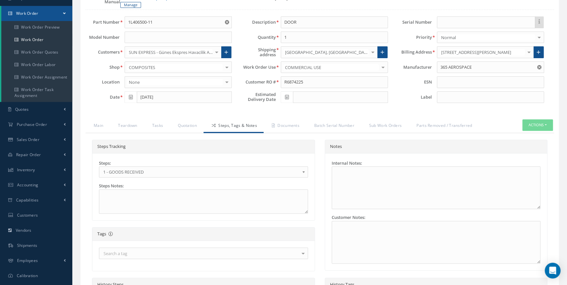
click at [149, 168] on span "1 - GOODS RECEIVED" at bounding box center [201, 172] width 196 height 8
click at [289, 126] on link "Documents" at bounding box center [284, 126] width 42 height 14
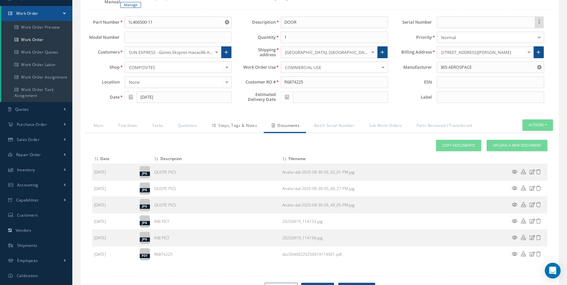
click at [243, 124] on link "Steps, Tags & Notes" at bounding box center [233, 126] width 60 height 14
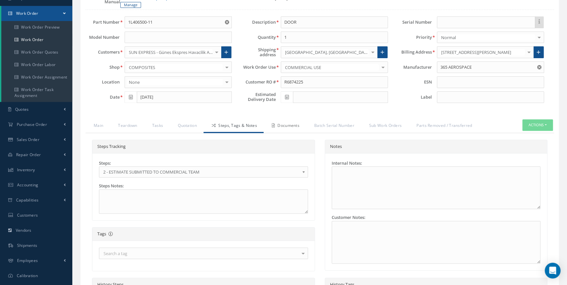
click at [295, 127] on link "Documents" at bounding box center [284, 126] width 42 height 14
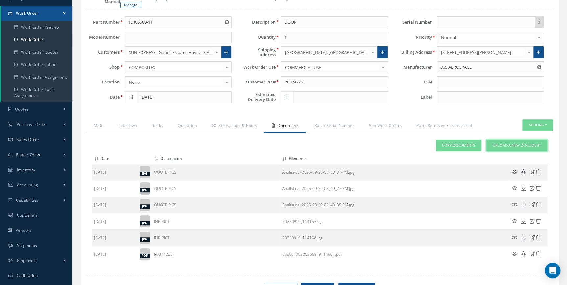
click at [512, 143] on span "Upload a New Document" at bounding box center [516, 146] width 48 height 6
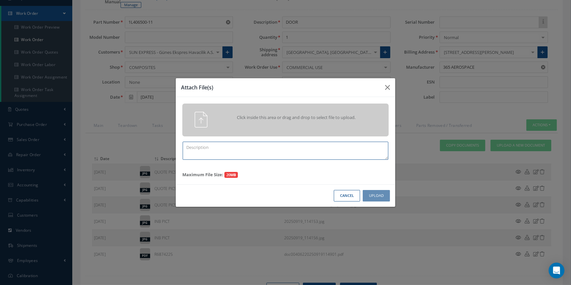
click at [271, 155] on textarea at bounding box center [286, 151] width 206 height 18
click at [388, 87] on icon "button" at bounding box center [387, 87] width 5 height 8
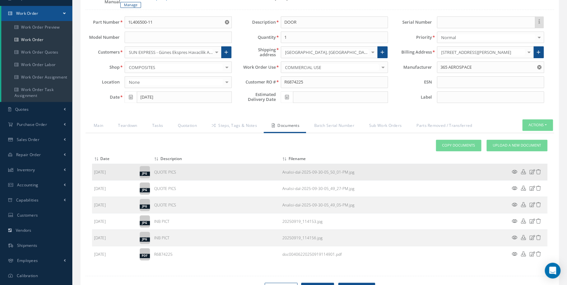
click at [539, 169] on icon at bounding box center [538, 171] width 5 height 5
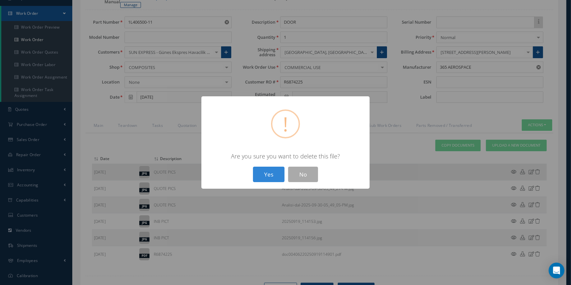
click at [253, 167] on button "Yes" at bounding box center [269, 174] width 32 height 15
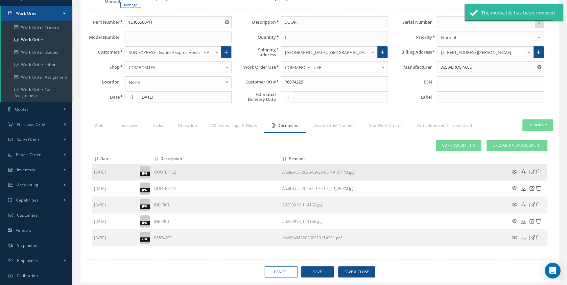
click at [537, 171] on icon at bounding box center [538, 171] width 5 height 5
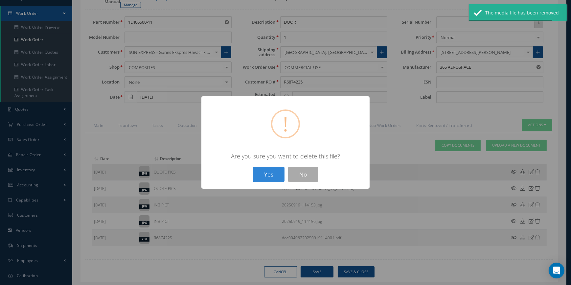
click at [253, 167] on button "Yes" at bounding box center [269, 174] width 32 height 15
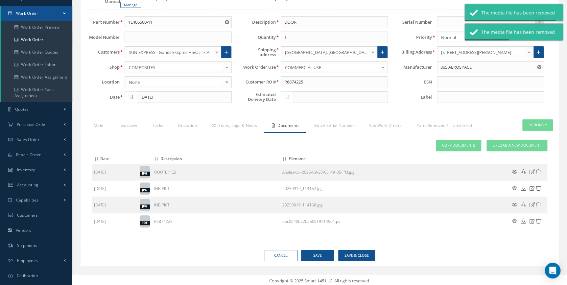
click at [537, 171] on icon at bounding box center [538, 171] width 5 height 5
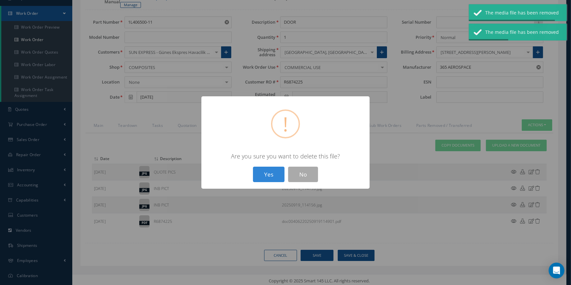
click at [253, 167] on button "Yes" at bounding box center [269, 174] width 32 height 15
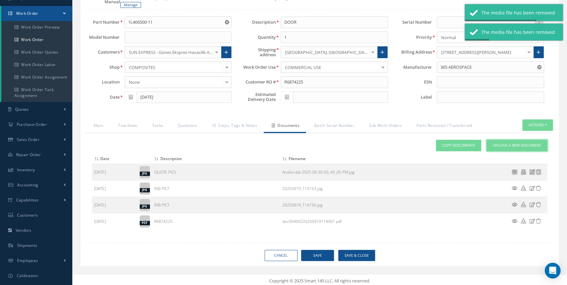
click at [521, 144] on span "Upload a New Document" at bounding box center [516, 146] width 48 height 6
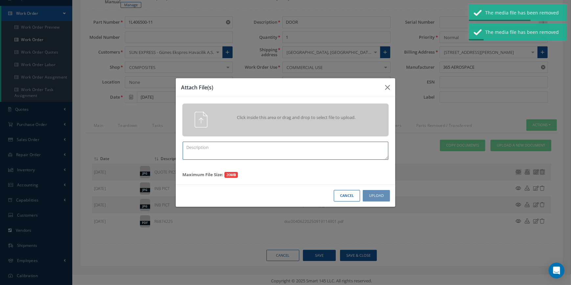
click at [243, 148] on textarea at bounding box center [286, 151] width 206 height 18
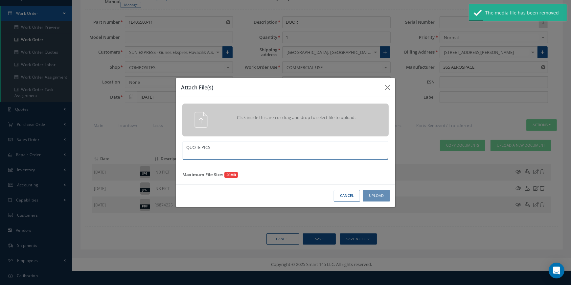
type textarea "QUOTE PICS"
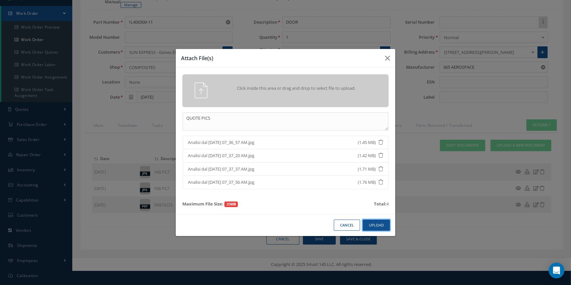
click at [386, 229] on button "Upload" at bounding box center [376, 224] width 27 height 11
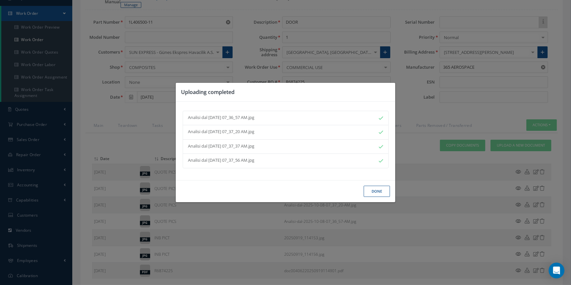
click at [376, 188] on button "Done" at bounding box center [377, 191] width 26 height 11
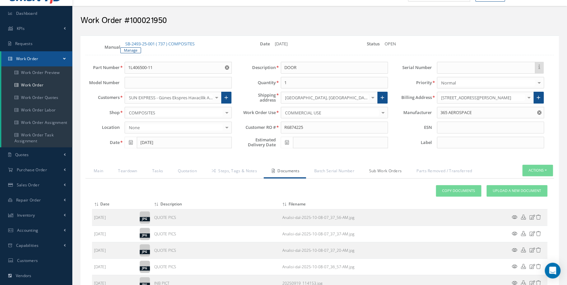
scroll to position [0, 0]
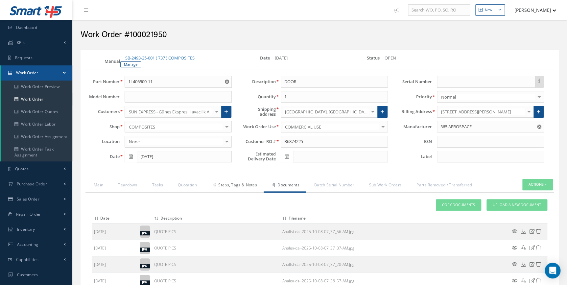
click at [234, 184] on link "Steps, Tags & Notes" at bounding box center [233, 186] width 60 height 14
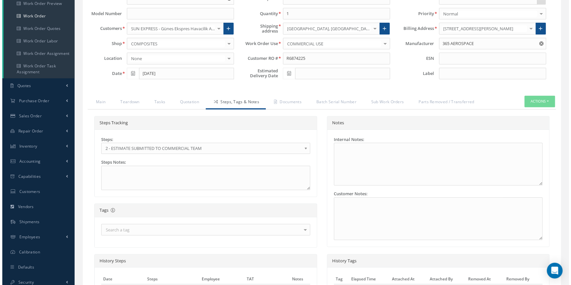
scroll to position [149, 0]
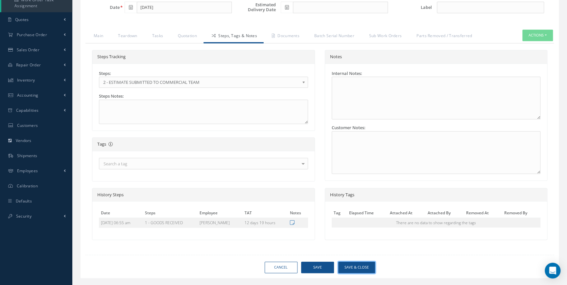
click at [355, 264] on button "Save & Close" at bounding box center [356, 266] width 37 height 11
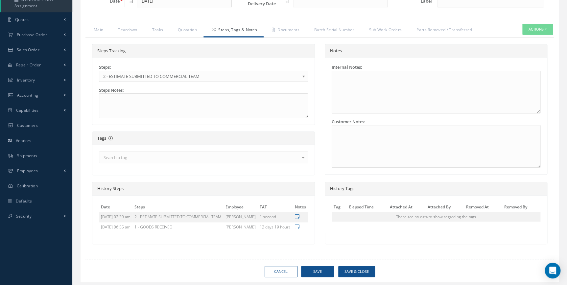
type input "365 AEROSPACE"
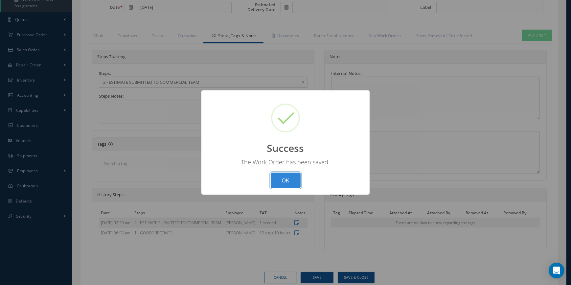
click at [290, 176] on button "OK" at bounding box center [286, 179] width 30 height 15
select select "25"
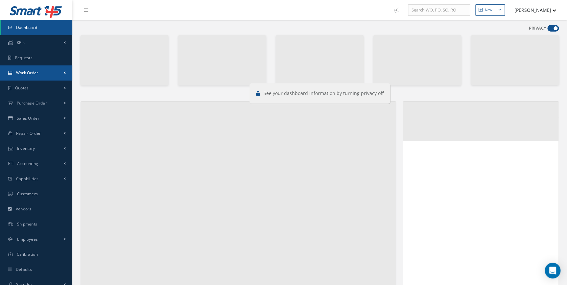
click at [37, 76] on link "Work Order" at bounding box center [36, 72] width 72 height 15
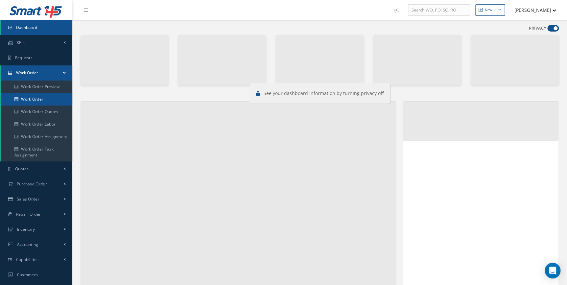
click at [37, 100] on link "Work Order" at bounding box center [36, 99] width 71 height 12
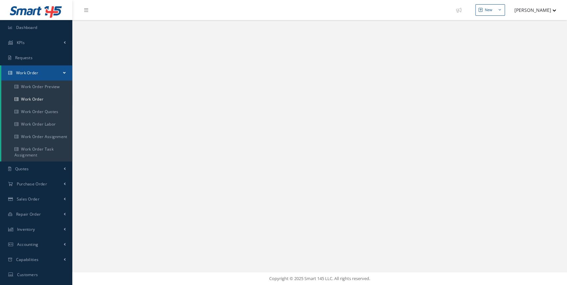
select select "25"
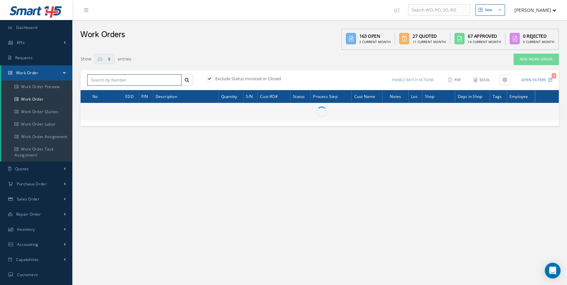
click at [118, 80] on input "text" at bounding box center [134, 80] width 94 height 12
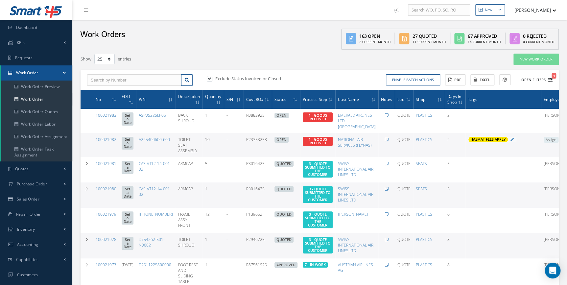
click at [548, 80] on icon "1" at bounding box center [550, 80] width 5 height 5
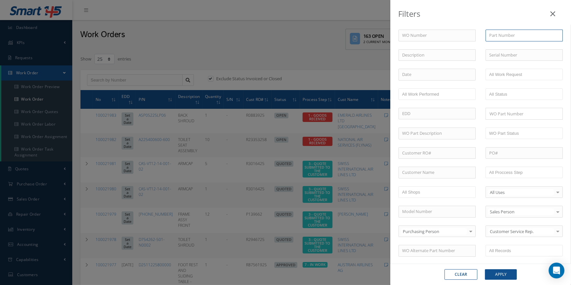
click at [521, 30] on input "text" at bounding box center [524, 36] width 77 height 12
paste input "1L406500-11"
type input "1L406500-11"
click at [499, 275] on button "Apply" at bounding box center [501, 274] width 32 height 11
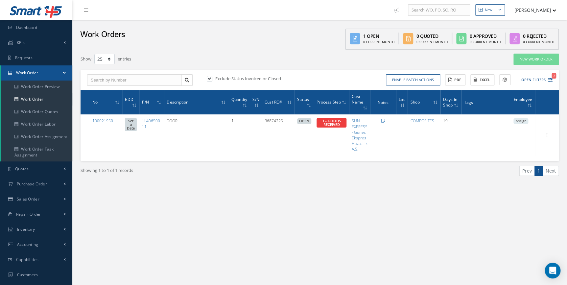
click at [208, 76] on div "Exclude Status Invoiced or Closed" at bounding box center [262, 80] width 114 height 8
click at [212, 76] on label at bounding box center [213, 79] width 2 height 6
click at [209, 77] on input "checkbox" at bounding box center [209, 79] width 4 height 4
checkbox input "false"
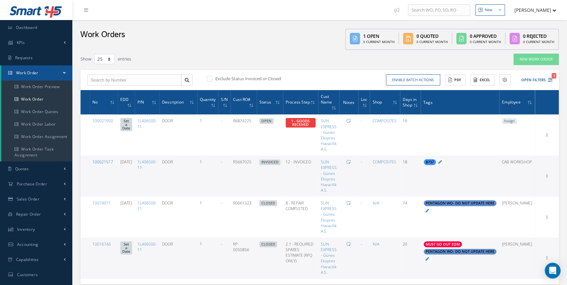
click at [102, 159] on link "100021517" at bounding box center [102, 162] width 21 height 6
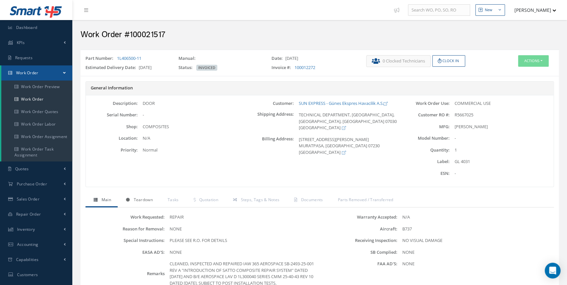
click at [145, 201] on span "Teardown" at bounding box center [142, 200] width 19 height 6
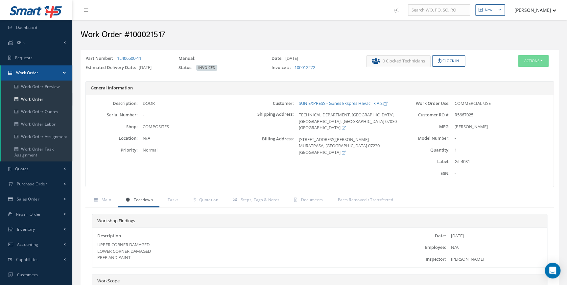
drag, startPoint x: 137, startPoint y: 258, endPoint x: 96, endPoint y: 243, distance: 43.8
click at [96, 243] on div "Description UPPER CORNER DAMAGED LOWER CORNER DAMAGED PREP AND PAINT" at bounding box center [243, 247] width 303 height 29
copy div "UPPER CORNER DAMAGED LOWER CORNER DAMAGED PREP AND PAINT"
